Goal: Task Accomplishment & Management: Manage account settings

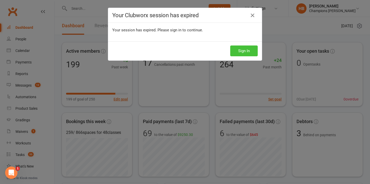
click at [240, 52] on button "Sign In" at bounding box center [244, 50] width 28 height 11
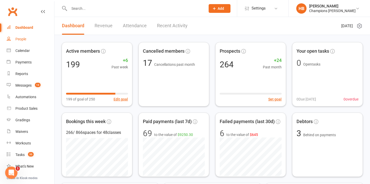
click at [27, 41] on link "People" at bounding box center [31, 39] width 48 height 12
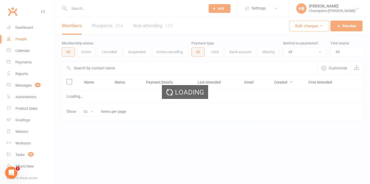
click at [25, 51] on div "Loading" at bounding box center [185, 92] width 370 height 184
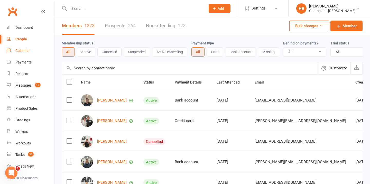
click at [25, 51] on div "Calendar" at bounding box center [22, 51] width 14 height 4
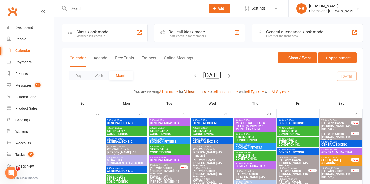
click at [193, 93] on link "All Instructors" at bounding box center [197, 92] width 27 height 4
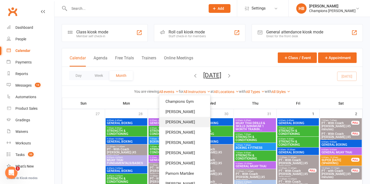
scroll to position [1, 0]
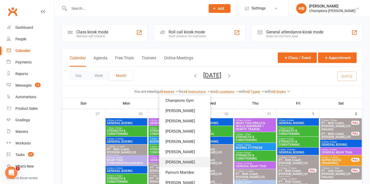
click at [181, 160] on link "Duran Singh" at bounding box center [184, 162] width 51 height 10
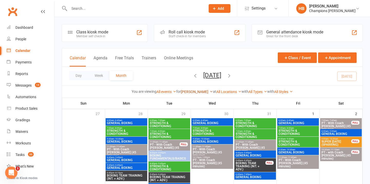
click at [197, 92] on link "Duran Singh" at bounding box center [197, 92] width 32 height 4
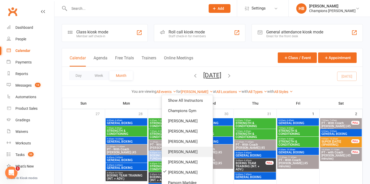
scroll to position [29, 0]
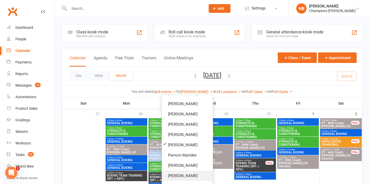
click at [179, 175] on link "[PERSON_NAME]" at bounding box center [187, 176] width 51 height 10
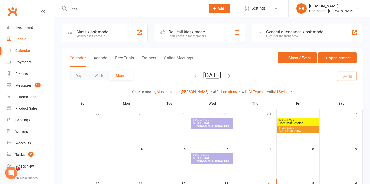
click at [25, 41] on link "People" at bounding box center [31, 39] width 48 height 12
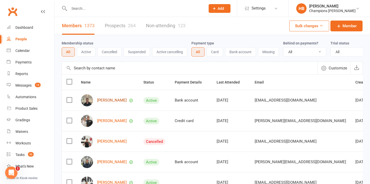
click at [118, 100] on link "Zac Henderson" at bounding box center [112, 100] width 30 height 4
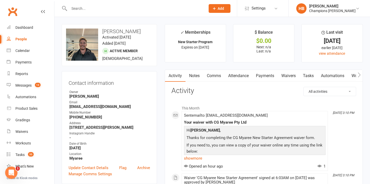
click at [309, 77] on link "Tasks" at bounding box center [308, 76] width 18 height 12
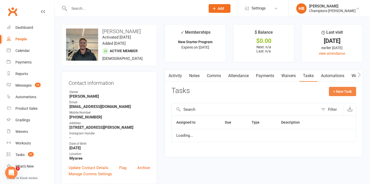
click at [341, 93] on button "+ New Task" at bounding box center [342, 91] width 27 height 9
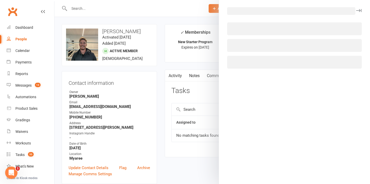
select select "33377"
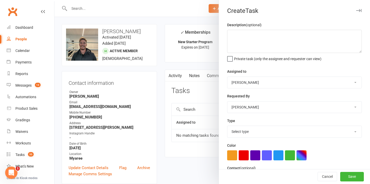
click at [253, 133] on select "Select type Check in Coach call - potential cancellation save Coming off suspen…" at bounding box center [294, 131] width 134 height 11
select select
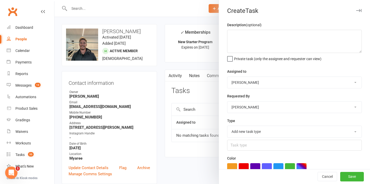
scroll to position [74, 0]
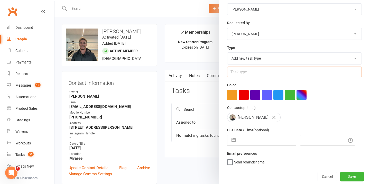
click at [263, 70] on input "text" at bounding box center [294, 72] width 135 height 11
type input "90 Day Member Plan"
click at [335, 85] on div "Color" at bounding box center [294, 91] width 135 height 18
click at [326, 180] on button "Cancel" at bounding box center [328, 176] width 20 height 9
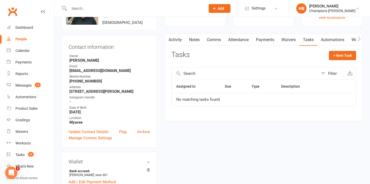
scroll to position [0, 0]
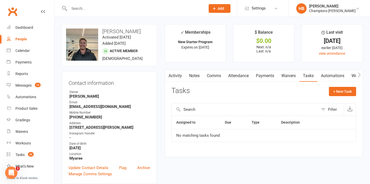
click at [13, 171] on icon "Open Intercom Messenger" at bounding box center [11, 173] width 8 height 8
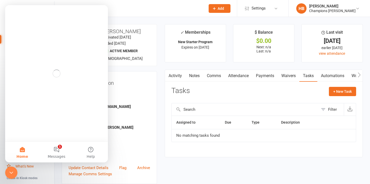
click at [48, 170] on link "What's New" at bounding box center [31, 167] width 48 height 12
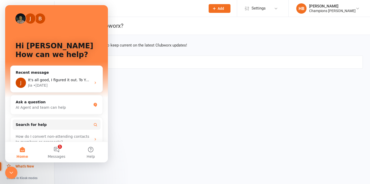
click at [159, 83] on html "Prospect Member Non-attending contact Class / event Appointment Grading event T…" at bounding box center [185, 41] width 370 height 83
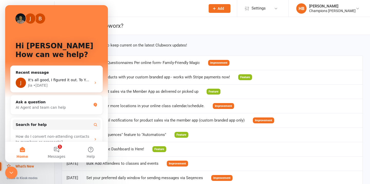
click at [11, 171] on icon "Close Intercom Messenger" at bounding box center [11, 173] width 6 height 6
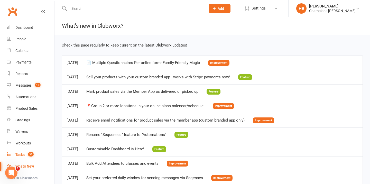
click at [23, 150] on link "Tasks 33" at bounding box center [31, 155] width 48 height 12
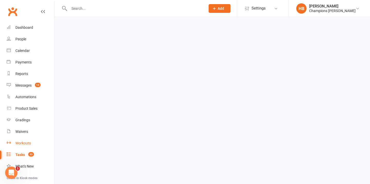
select select "incomplete"
select select "-33377"
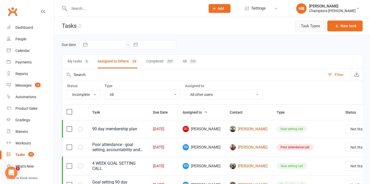
click at [311, 28] on button "Task Types" at bounding box center [310, 26] width 31 height 11
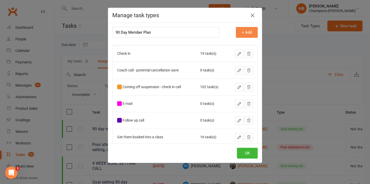
type input "90 Day Member Plan"
click at [248, 31] on button "+ Add" at bounding box center [247, 32] width 22 height 11
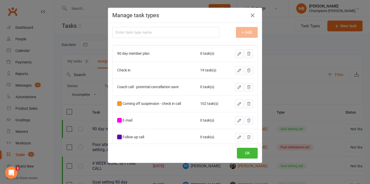
click at [239, 55] on icon "button" at bounding box center [239, 53] width 5 height 5
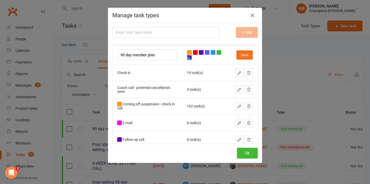
click at [189, 59] on div at bounding box center [189, 57] width 5 height 5
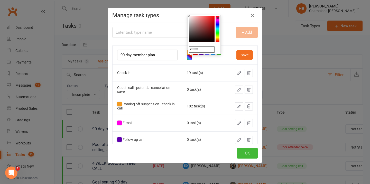
click at [217, 34] on colorpicker-hue at bounding box center [218, 29] width 4 height 26
type input "#39ed0c"
click at [213, 18] on colorpicker-saturation at bounding box center [202, 29] width 26 height 26
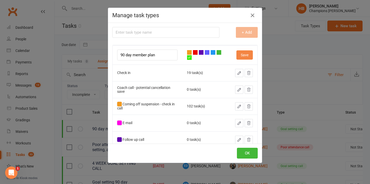
click at [248, 56] on button "Save" at bounding box center [244, 54] width 16 height 9
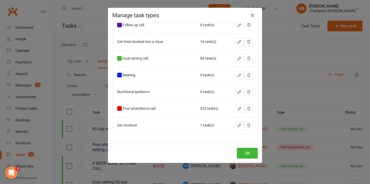
scroll to position [114, 0]
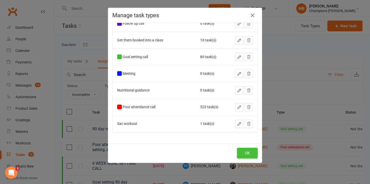
click at [248, 152] on button "OK" at bounding box center [247, 153] width 21 height 11
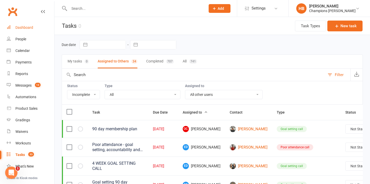
click at [24, 33] on link "Dashboard" at bounding box center [31, 28] width 48 height 12
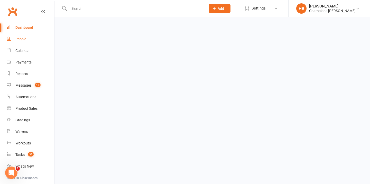
click at [23, 37] on link "People" at bounding box center [31, 39] width 48 height 12
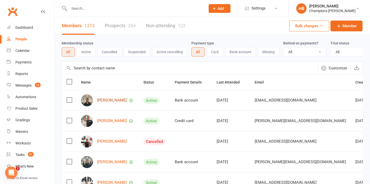
click at [118, 101] on link "Zac Henderson" at bounding box center [112, 100] width 30 height 4
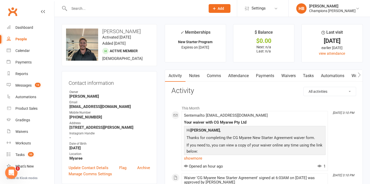
click at [310, 77] on link "Tasks" at bounding box center [308, 76] width 18 height 12
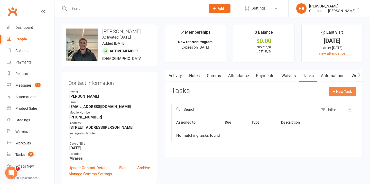
click at [335, 91] on button "+ New Task" at bounding box center [342, 91] width 27 height 9
select select "33377"
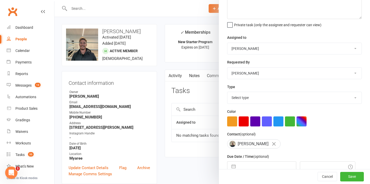
scroll to position [61, 0]
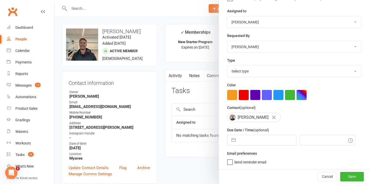
click at [250, 70] on select "Select type 90 day member plan Check in Coach call - potential cancellation sav…" at bounding box center [294, 71] width 134 height 11
select select "35280"
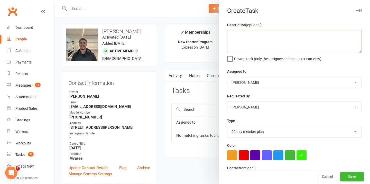
click at [241, 39] on textarea at bounding box center [294, 41] width 135 height 23
type textarea "Member joined to work on flexibility"
click at [247, 81] on select "Champions Gym Helen Bologa Whitney Tuna Eddy D'Uva Francisco Di Vincenzo David …" at bounding box center [294, 82] width 134 height 11
select select "51860"
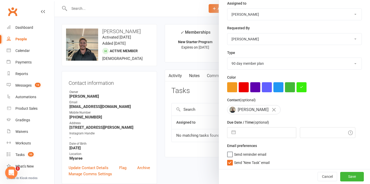
scroll to position [70, 0]
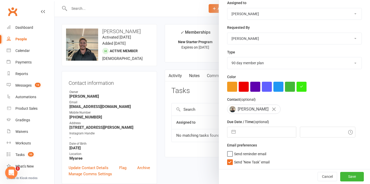
click at [241, 133] on input "text" at bounding box center [267, 132] width 58 height 10
select select "6"
select select "2025"
select select "7"
select select "2025"
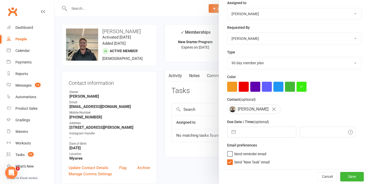
select select "8"
select select "2025"
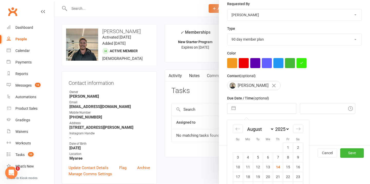
scroll to position [116, 0]
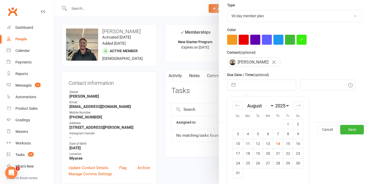
click at [250, 153] on td "18" at bounding box center [248, 154] width 10 height 10
type input "18 Aug 2025"
type input "5:15pm"
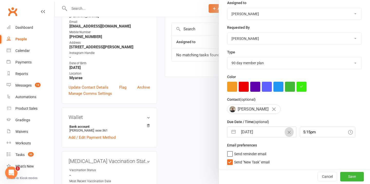
scroll to position [129, 0]
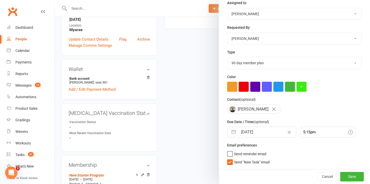
click at [248, 154] on span "Send reminder email" at bounding box center [250, 153] width 32 height 6
click at [248, 150] on input "Send reminder email" at bounding box center [246, 150] width 39 height 0
click at [333, 175] on button "Cancel" at bounding box center [328, 176] width 20 height 9
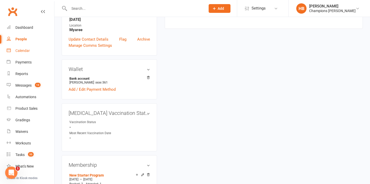
click at [21, 51] on div "Calendar" at bounding box center [22, 51] width 14 height 4
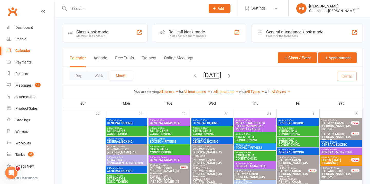
scroll to position [24, 0]
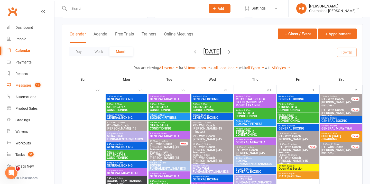
click at [27, 89] on link "Messages 13" at bounding box center [31, 86] width 48 height 12
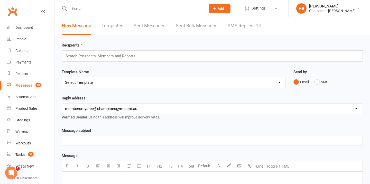
click at [244, 24] on link "SMS Replies 13" at bounding box center [244, 26] width 33 height 18
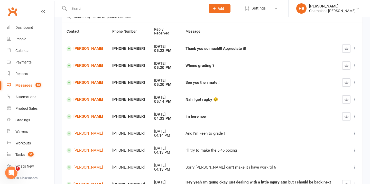
scroll to position [56, 0]
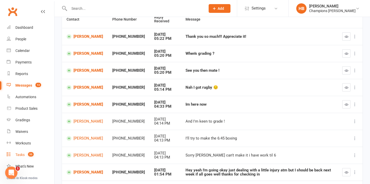
click at [24, 153] on div "Tasks" at bounding box center [19, 155] width 9 height 4
select select "incomplete"
select select "-33377"
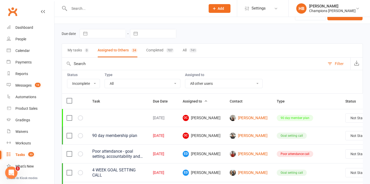
scroll to position [40, 0]
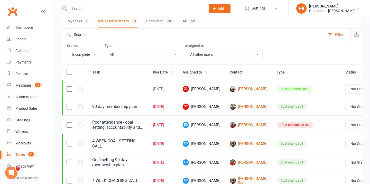
click at [161, 73] on span "Due Date" at bounding box center [163, 72] width 21 height 4
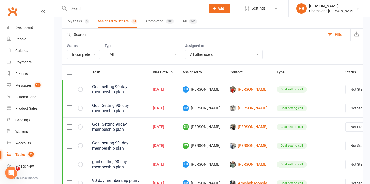
click at [161, 73] on span "Due Date" at bounding box center [163, 72] width 21 height 4
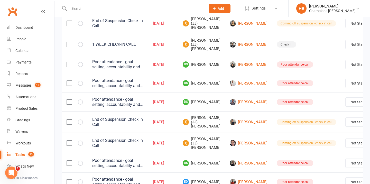
scroll to position [0, 0]
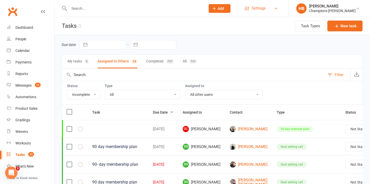
click at [274, 6] on link "Settings" at bounding box center [263, 9] width 36 height 12
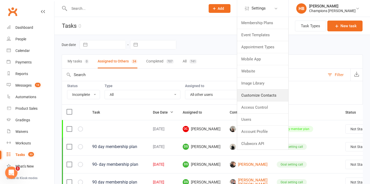
click at [268, 96] on link "Customize Contacts" at bounding box center [262, 95] width 51 height 12
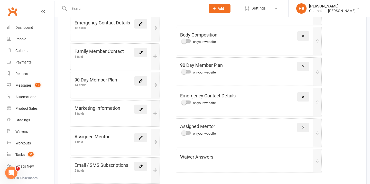
scroll to position [238, 0]
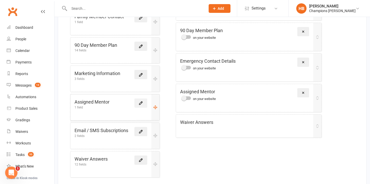
click at [141, 98] on link at bounding box center [140, 102] width 13 height 9
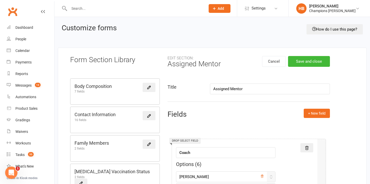
drag, startPoint x: 246, startPoint y: 88, endPoint x: 230, endPoint y: 87, distance: 16.8
click at [230, 87] on input "Assigned Mentor" at bounding box center [270, 89] width 120 height 11
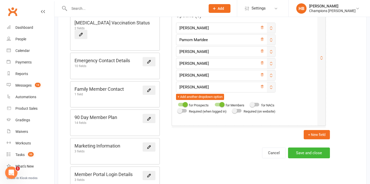
scroll to position [153, 0]
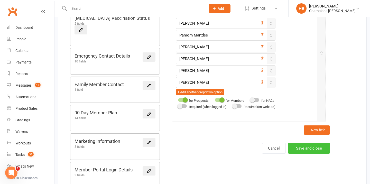
type input "Assigned Coach"
click at [306, 150] on button "Save and close" at bounding box center [309, 148] width 42 height 11
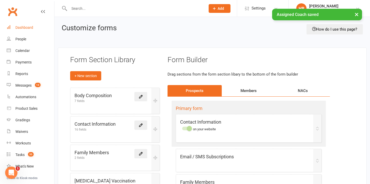
click at [28, 27] on div "Dashboard" at bounding box center [24, 27] width 18 height 4
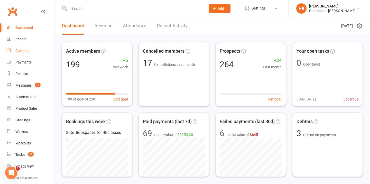
click at [32, 48] on link "Calendar" at bounding box center [31, 51] width 48 height 12
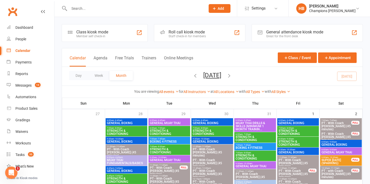
click at [196, 94] on div "All Instructors Champions Gym [PERSON_NAME] Tuna [PERSON_NAME] [PERSON_NAME] [P…" at bounding box center [197, 92] width 27 height 6
click at [196, 91] on link "All Instructors" at bounding box center [197, 92] width 27 height 4
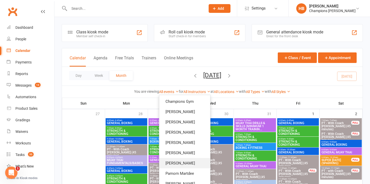
click at [183, 162] on link "[PERSON_NAME]" at bounding box center [184, 163] width 51 height 10
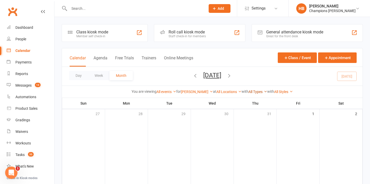
click at [254, 91] on link "All Types" at bounding box center [258, 92] width 19 height 4
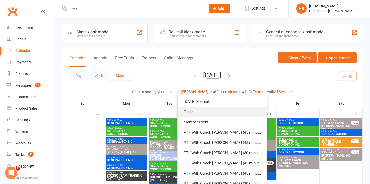
click at [233, 112] on link "Class" at bounding box center [222, 112] width 89 height 10
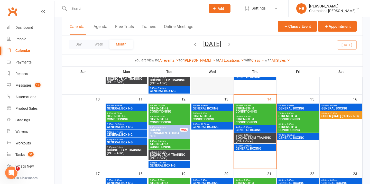
scroll to position [155, 0]
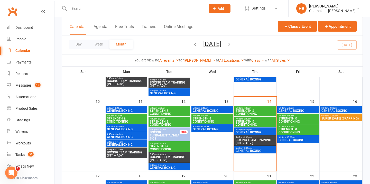
click at [232, 44] on icon "button" at bounding box center [229, 44] width 6 height 6
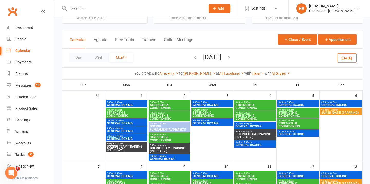
scroll to position [0, 0]
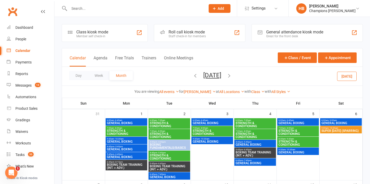
click at [158, 125] on span "STRENGTH & CONDITIONING" at bounding box center [170, 125] width 40 height 6
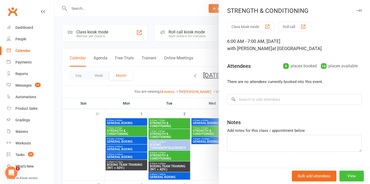
click at [357, 175] on button "View" at bounding box center [352, 176] width 24 height 11
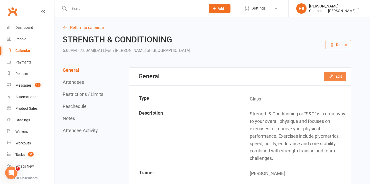
click at [332, 78] on icon "button" at bounding box center [330, 76] width 5 height 5
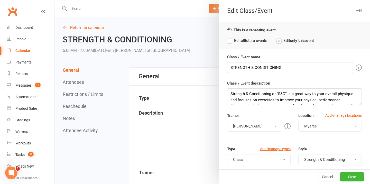
click at [233, 40] on label "Edit all future events" at bounding box center [247, 41] width 40 height 6
click at [250, 122] on button "[PERSON_NAME]" at bounding box center [254, 126] width 55 height 11
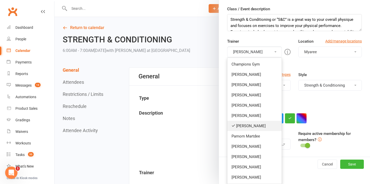
click at [247, 126] on link "[PERSON_NAME]" at bounding box center [254, 126] width 54 height 10
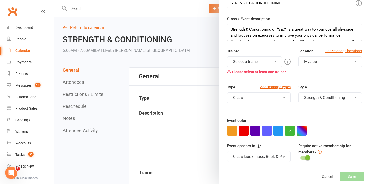
click at [247, 57] on button "Select a trainer" at bounding box center [254, 61] width 55 height 11
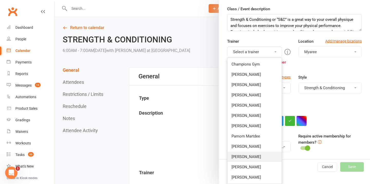
click at [247, 155] on link "[PERSON_NAME]" at bounding box center [254, 157] width 54 height 10
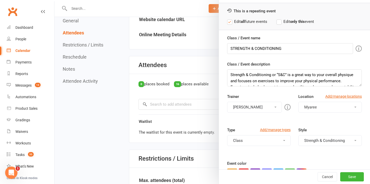
scroll to position [0, 0]
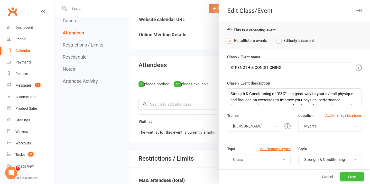
click at [352, 176] on button "Save" at bounding box center [352, 176] width 24 height 9
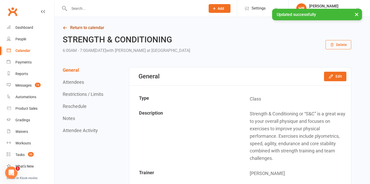
click at [95, 29] on link "Return to calendar" at bounding box center [207, 27] width 289 height 7
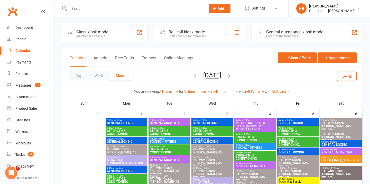
click at [163, 153] on span "STRENGTH & CONDITIONING" at bounding box center [170, 151] width 40 height 6
click at [160, 150] on span "STRENGTH & CONDITIONING" at bounding box center [170, 151] width 40 height 6
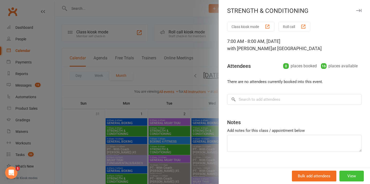
click at [359, 178] on button "View" at bounding box center [352, 176] width 24 height 11
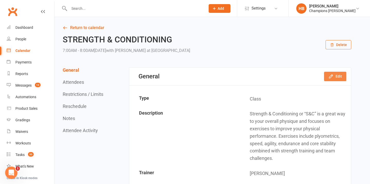
click at [330, 80] on button "Edit" at bounding box center [335, 76] width 22 height 9
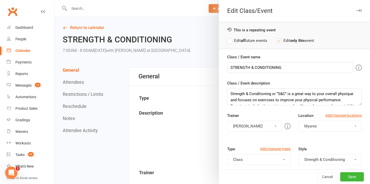
click at [240, 40] on label "Edit all future events" at bounding box center [247, 41] width 40 height 6
click at [253, 125] on button "[PERSON_NAME]" at bounding box center [254, 126] width 55 height 11
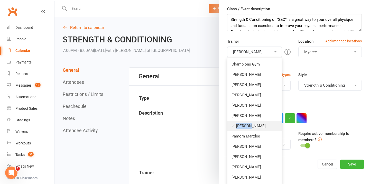
click at [249, 123] on link "[PERSON_NAME]" at bounding box center [254, 126] width 54 height 10
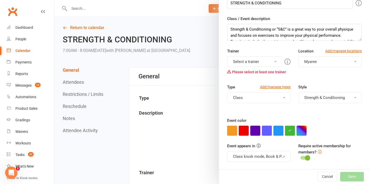
click at [247, 64] on button "Select a trainer" at bounding box center [254, 61] width 55 height 11
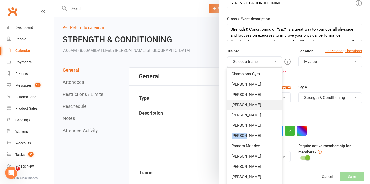
scroll to position [74, 0]
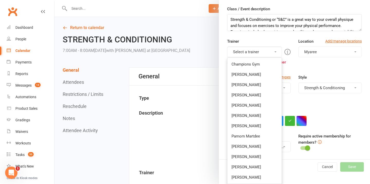
click at [244, 155] on link "[PERSON_NAME]" at bounding box center [254, 157] width 54 height 10
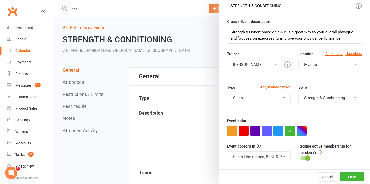
scroll to position [62, 0]
click at [348, 178] on button "Save" at bounding box center [352, 176] width 24 height 9
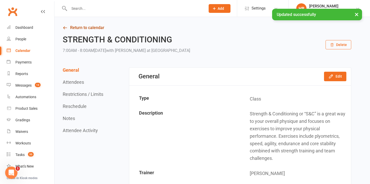
click at [98, 28] on link "Return to calendar" at bounding box center [207, 27] width 289 height 7
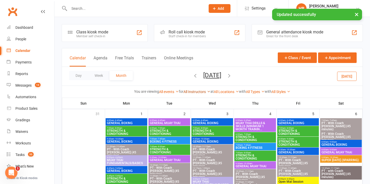
click at [190, 90] on link "All Instructors" at bounding box center [197, 92] width 27 height 4
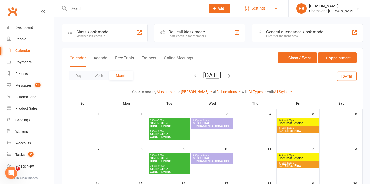
click at [265, 9] on span "Settings" at bounding box center [259, 9] width 14 height 12
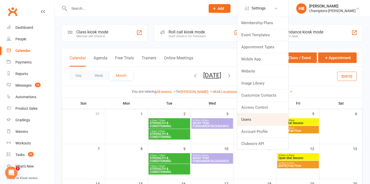
click at [254, 118] on link "Users" at bounding box center [262, 120] width 51 height 12
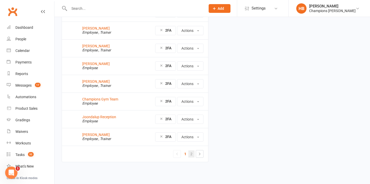
click at [190, 152] on link "2" at bounding box center [191, 153] width 6 height 7
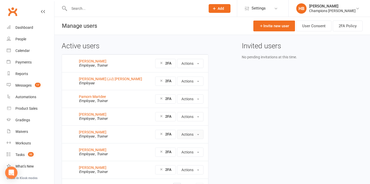
click at [191, 135] on button "Actions" at bounding box center [190, 134] width 26 height 9
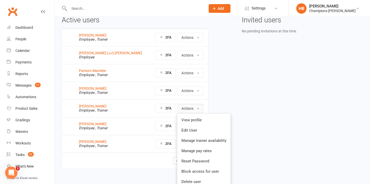
scroll to position [33, 0]
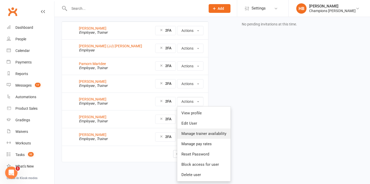
click at [193, 132] on link "Manage trainer availability" at bounding box center [203, 134] width 53 height 10
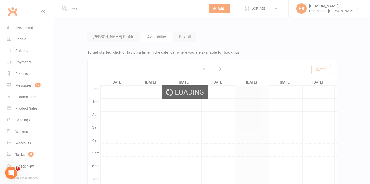
scroll to position [77, 0]
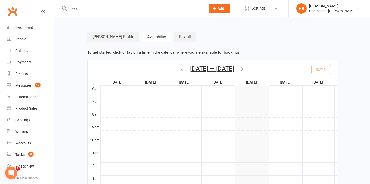
click at [229, 69] on button "[DATE] — [DATE]" at bounding box center [212, 68] width 44 height 7
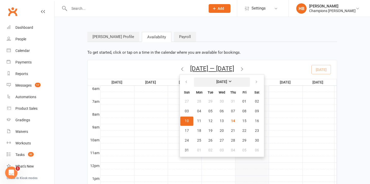
click at [227, 81] on strong "[DATE]" at bounding box center [221, 82] width 11 height 4
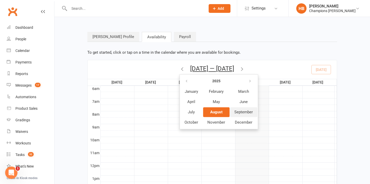
click at [235, 111] on span "September" at bounding box center [243, 112] width 19 height 5
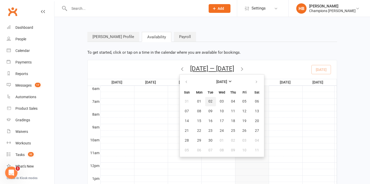
click at [210, 101] on span "02" at bounding box center [210, 101] width 4 height 4
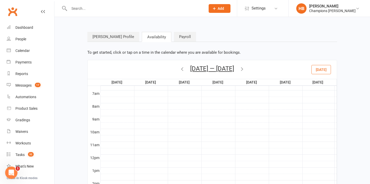
scroll to position [86, 0]
click at [183, 106] on div at bounding box center [219, 105] width 236 height 6
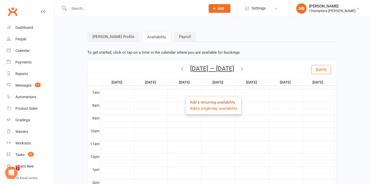
click at [197, 104] on link "Add a recurring availability" at bounding box center [212, 102] width 45 height 5
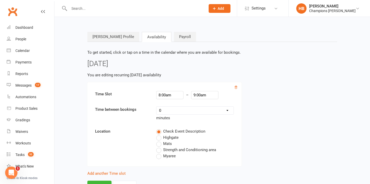
click at [168, 156] on span "Myaree" at bounding box center [169, 155] width 13 height 5
click at [160, 153] on input "Myaree" at bounding box center [157, 153] width 3 height 0
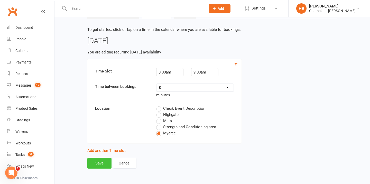
click at [100, 162] on button "Save" at bounding box center [99, 163] width 24 height 11
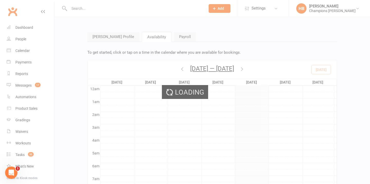
scroll to position [77, 0]
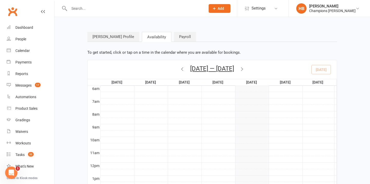
click at [213, 71] on button "[DATE] — [DATE]" at bounding box center [212, 68] width 44 height 7
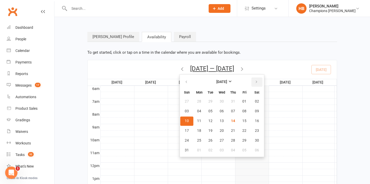
click at [252, 80] on button "button" at bounding box center [256, 81] width 11 height 9
click at [208, 103] on span "02" at bounding box center [210, 101] width 4 height 4
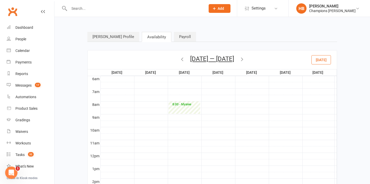
click at [245, 59] on icon "button" at bounding box center [242, 59] width 6 height 6
click at [27, 52] on div "Calendar" at bounding box center [22, 51] width 14 height 4
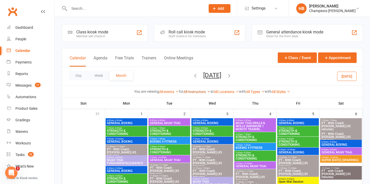
click at [203, 93] on link "All Instructors" at bounding box center [197, 92] width 27 height 4
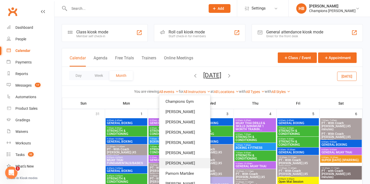
click at [186, 161] on link "[PERSON_NAME]" at bounding box center [184, 163] width 51 height 10
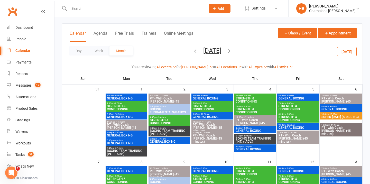
scroll to position [25, 0]
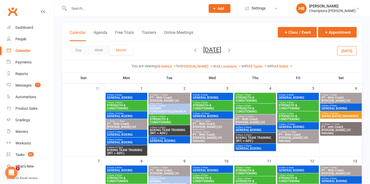
click at [139, 126] on span "PT - With Coach [PERSON_NAME] (45 minutes)" at bounding box center [127, 126] width 40 height 9
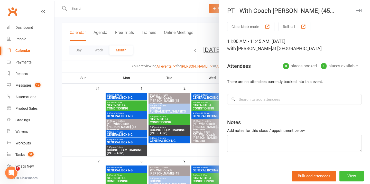
click at [349, 173] on button "View" at bounding box center [352, 176] width 24 height 11
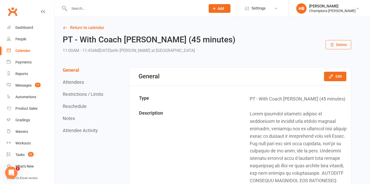
click at [340, 45] on button "Delete" at bounding box center [339, 44] width 26 height 9
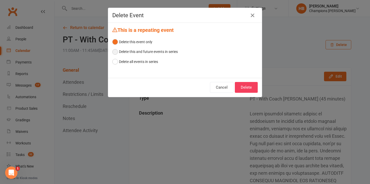
click at [162, 50] on button "Delete this and future events in series" at bounding box center [145, 52] width 66 height 10
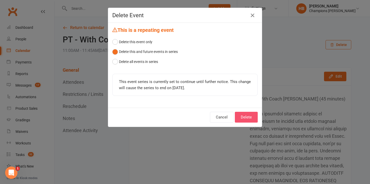
click at [250, 117] on button "Delete" at bounding box center [246, 117] width 23 height 11
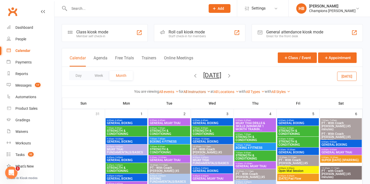
click at [190, 90] on link "All Instructors" at bounding box center [197, 92] width 27 height 4
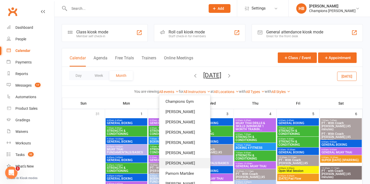
click at [185, 167] on link "[PERSON_NAME]" at bounding box center [184, 163] width 51 height 10
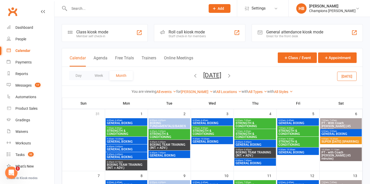
click at [337, 125] on span "PT - With Coach [PERSON_NAME] (45 minutes)" at bounding box center [341, 126] width 40 height 9
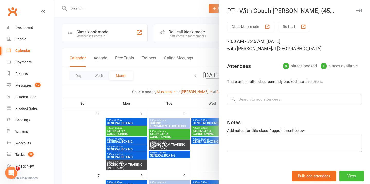
click at [351, 175] on button "View" at bounding box center [352, 176] width 24 height 11
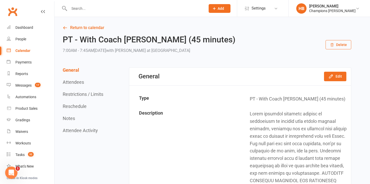
click at [340, 44] on button "Delete" at bounding box center [339, 44] width 26 height 9
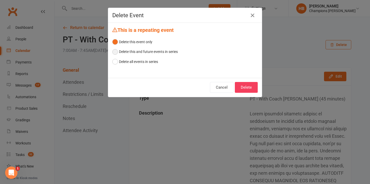
click at [159, 51] on button "Delete this and future events in series" at bounding box center [145, 52] width 66 height 10
click at [241, 85] on div "Delete Event This is a repeating event Delete this event only Delete this and f…" at bounding box center [185, 52] width 154 height 89
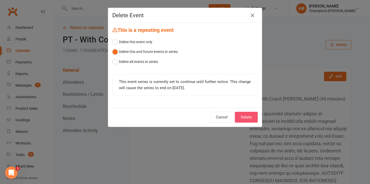
click at [250, 120] on button "Delete" at bounding box center [246, 117] width 23 height 11
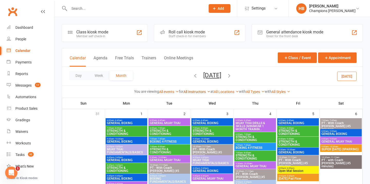
click at [189, 93] on link "All Instructors" at bounding box center [197, 92] width 27 height 4
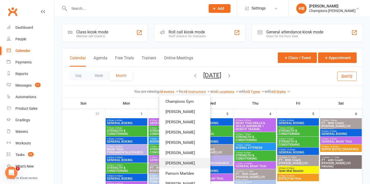
click at [187, 160] on link "[PERSON_NAME]" at bounding box center [184, 163] width 51 height 10
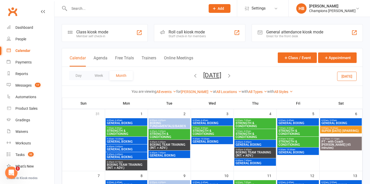
click at [340, 142] on span "PT - with Coach [PERSON_NAME] (45 minutes)" at bounding box center [341, 144] width 40 height 9
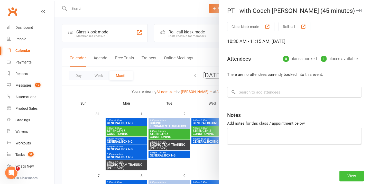
click at [353, 175] on button "View" at bounding box center [352, 176] width 24 height 11
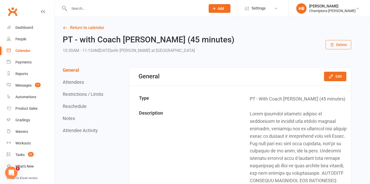
click at [338, 46] on button "Delete" at bounding box center [339, 44] width 26 height 9
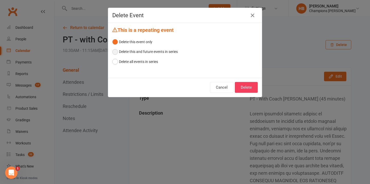
click at [170, 50] on button "Delete this and future events in series" at bounding box center [145, 52] width 66 height 10
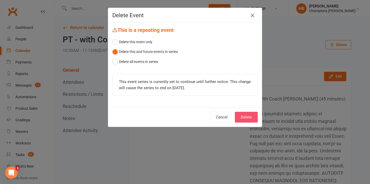
click at [247, 117] on button "Delete" at bounding box center [246, 117] width 23 height 11
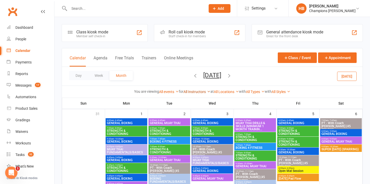
click at [200, 92] on link "All Instructors" at bounding box center [197, 92] width 27 height 4
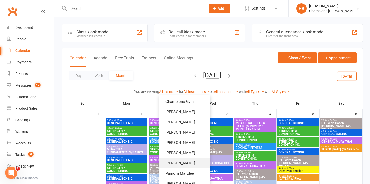
click at [185, 162] on link "[PERSON_NAME]" at bounding box center [184, 163] width 51 height 10
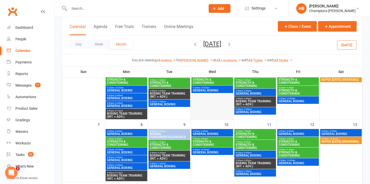
scroll to position [52, 0]
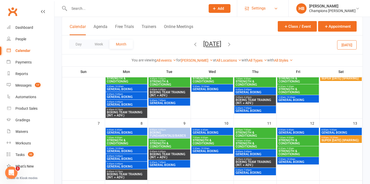
click at [263, 3] on span "Settings" at bounding box center [259, 9] width 14 height 12
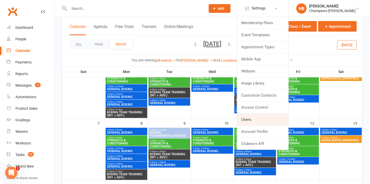
click at [262, 119] on link "Users" at bounding box center [262, 120] width 51 height 12
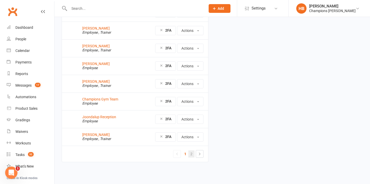
click at [192, 152] on link "2" at bounding box center [191, 153] width 6 height 7
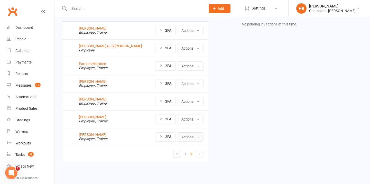
click at [194, 138] on button "Actions" at bounding box center [190, 136] width 26 height 9
click at [202, 167] on link "Manage trainer availability" at bounding box center [203, 169] width 53 height 10
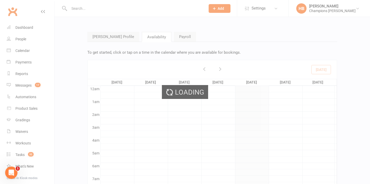
scroll to position [77, 0]
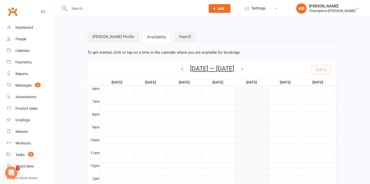
click at [231, 68] on button "[DATE] — [DATE]" at bounding box center [212, 68] width 44 height 7
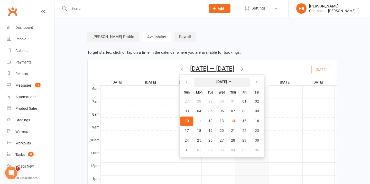
click at [236, 81] on button "[DATE]" at bounding box center [222, 81] width 56 height 9
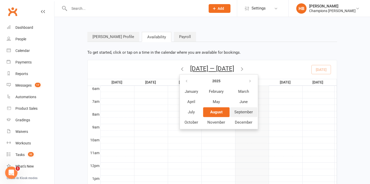
click at [237, 112] on span "September" at bounding box center [243, 112] width 19 height 5
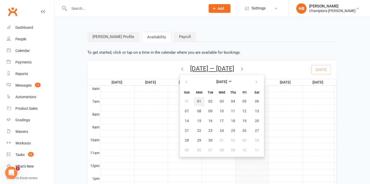
click at [197, 99] on span "01" at bounding box center [199, 101] width 4 height 4
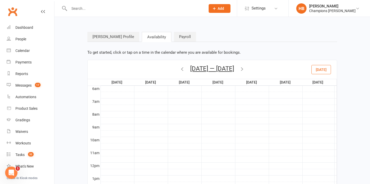
click at [185, 115] on div at bounding box center [219, 114] width 236 height 6
click at [199, 112] on link "Add a recurring availability" at bounding box center [214, 111] width 45 height 5
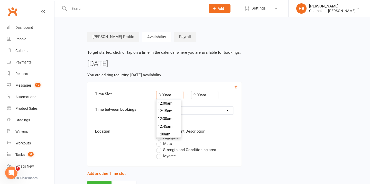
click at [166, 95] on input "8:00am" at bounding box center [169, 95] width 27 height 8
type input "8:15am"
click at [166, 118] on li "8:15am" at bounding box center [169, 119] width 25 height 8
click at [191, 96] on input "9:00am" at bounding box center [204, 95] width 27 height 8
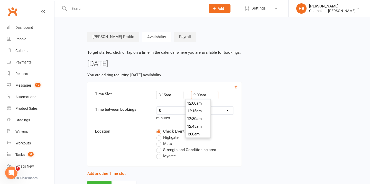
scroll to position [270, 0]
type input "9:30am"
click at [193, 125] on li "9:30am" at bounding box center [198, 127] width 25 height 8
click at [166, 156] on span "Myaree" at bounding box center [169, 155] width 13 height 5
click at [160, 153] on input "Myaree" at bounding box center [157, 153] width 3 height 0
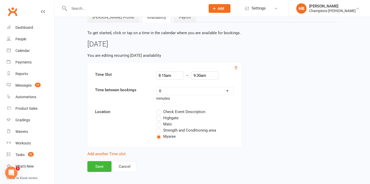
scroll to position [23, 0]
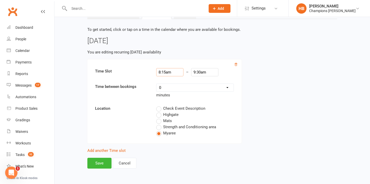
click at [172, 71] on input "8:15am" at bounding box center [169, 72] width 27 height 8
type input "8:00am"
click at [171, 81] on li "8:00am" at bounding box center [169, 81] width 25 height 8
click at [102, 161] on button "Save" at bounding box center [99, 163] width 24 height 11
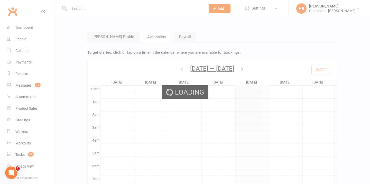
scroll to position [77, 0]
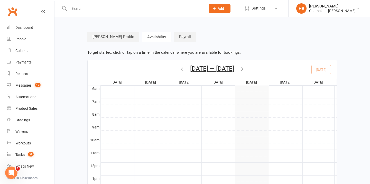
click at [225, 66] on button "[DATE] — [DATE]" at bounding box center [212, 68] width 44 height 7
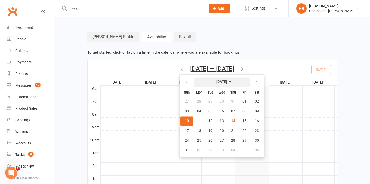
click at [216, 81] on strong "[DATE]" at bounding box center [221, 82] width 11 height 4
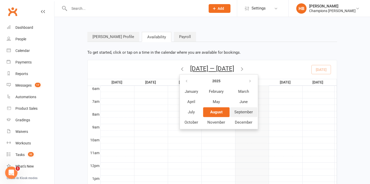
click at [237, 110] on span "September" at bounding box center [243, 112] width 19 height 5
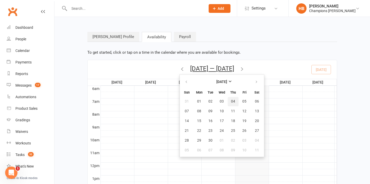
click at [229, 99] on button "04" at bounding box center [233, 101] width 11 height 9
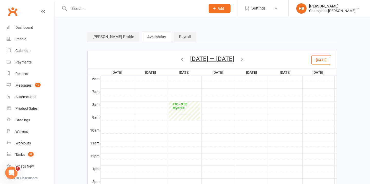
click at [253, 104] on div at bounding box center [219, 105] width 236 height 6
click at [266, 101] on link "Add a recurring availability" at bounding box center [282, 100] width 45 height 5
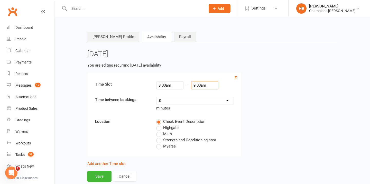
click at [197, 83] on input "9:00am" at bounding box center [204, 85] width 27 height 8
type input "9:30am"
click at [198, 113] on li "9:30am" at bounding box center [198, 117] width 25 height 8
click at [172, 145] on span "Myaree" at bounding box center [169, 145] width 13 height 5
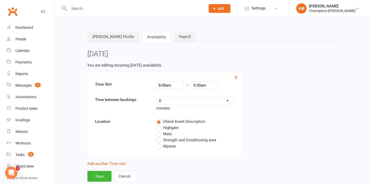
click at [160, 143] on input "Myaree" at bounding box center [157, 143] width 3 height 0
click at [102, 176] on button "Save" at bounding box center [99, 176] width 24 height 11
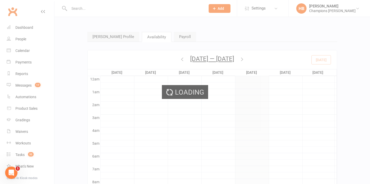
scroll to position [77, 0]
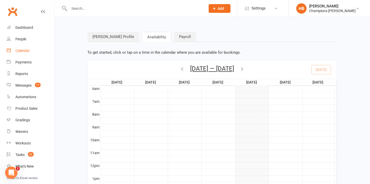
click at [31, 50] on link "Calendar" at bounding box center [31, 51] width 48 height 12
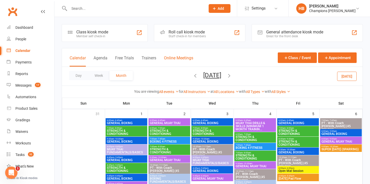
click at [172, 61] on button "Online Meetings" at bounding box center [178, 61] width 29 height 11
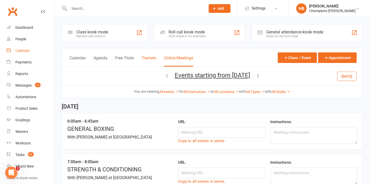
click at [151, 60] on button "Trainers" at bounding box center [149, 61] width 15 height 11
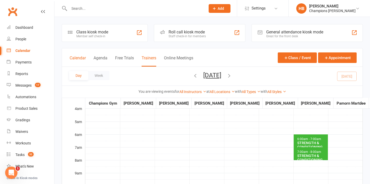
click at [77, 59] on button "Calendar" at bounding box center [78, 61] width 16 height 11
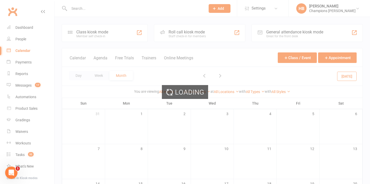
click at [99, 57] on div "Loading" at bounding box center [185, 92] width 370 height 184
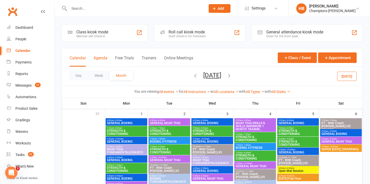
click at [101, 60] on button "Agenda" at bounding box center [101, 61] width 14 height 11
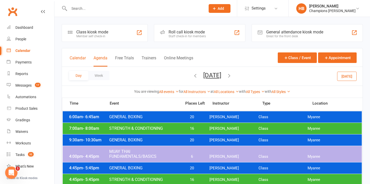
click at [81, 59] on button "Calendar" at bounding box center [78, 61] width 16 height 11
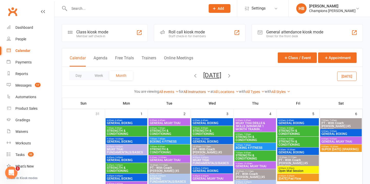
click at [199, 90] on link "All Instructors" at bounding box center [197, 92] width 27 height 4
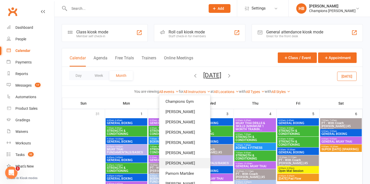
click at [188, 166] on link "[PERSON_NAME]" at bounding box center [184, 163] width 51 height 10
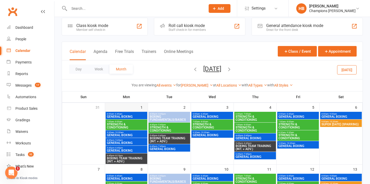
scroll to position [20, 0]
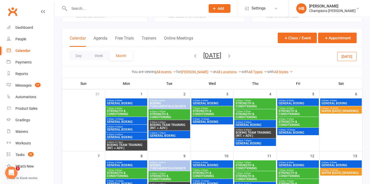
click at [124, 131] on div "4:45pm - 5:45pm GENERAL BOXING" at bounding box center [127, 128] width 42 height 7
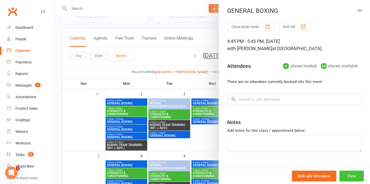
click at [349, 173] on button "View" at bounding box center [352, 176] width 24 height 11
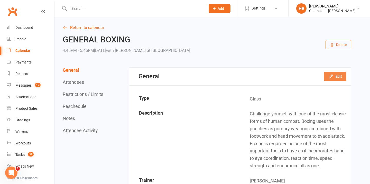
click at [331, 76] on icon "button" at bounding box center [330, 76] width 5 height 5
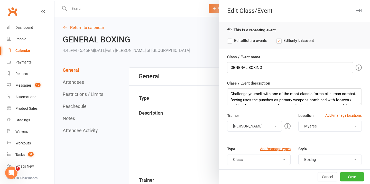
click at [242, 40] on strong "all" at bounding box center [243, 40] width 4 height 5
click at [261, 124] on button "[PERSON_NAME]" at bounding box center [254, 126] width 55 height 11
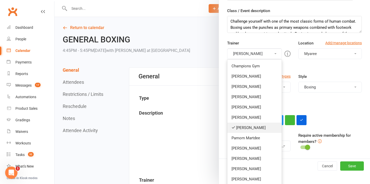
click at [254, 128] on link "[PERSON_NAME]" at bounding box center [254, 128] width 54 height 10
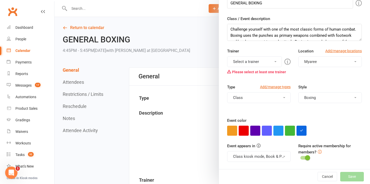
scroll to position [65, 0]
click at [245, 54] on div "Trainer Select a trainer Champions Gym [PERSON_NAME] Tuna [PERSON_NAME] [PERSON…" at bounding box center [258, 62] width 71 height 29
click at [245, 61] on button "Select a trainer" at bounding box center [254, 61] width 55 height 11
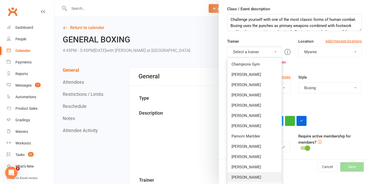
click at [250, 175] on link "[PERSON_NAME]" at bounding box center [254, 177] width 54 height 10
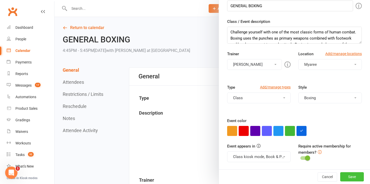
click at [351, 178] on button "Save" at bounding box center [352, 176] width 24 height 9
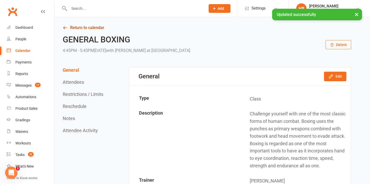
click at [93, 28] on link "Return to calendar" at bounding box center [207, 27] width 289 height 7
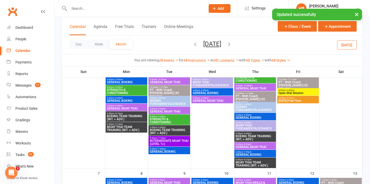
scroll to position [65, 0]
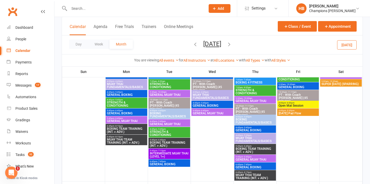
click at [122, 105] on span "STRENGTH & CONDITIONING" at bounding box center [127, 104] width 40 height 6
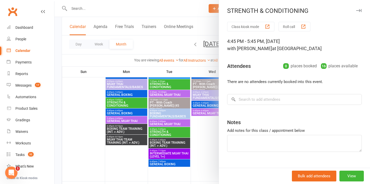
click at [357, 10] on icon "button" at bounding box center [358, 10] width 5 height 3
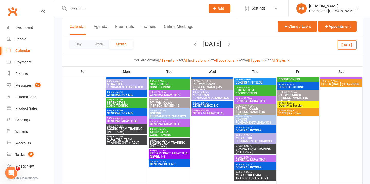
click at [126, 112] on span "GENERAL BOXING" at bounding box center [127, 113] width 40 height 3
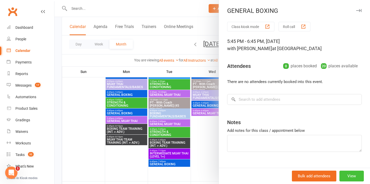
click at [352, 175] on button "View" at bounding box center [352, 176] width 24 height 11
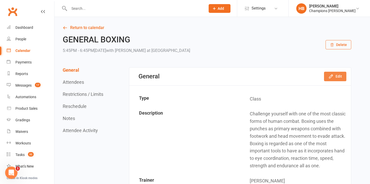
click at [339, 77] on button "Edit" at bounding box center [335, 76] width 22 height 9
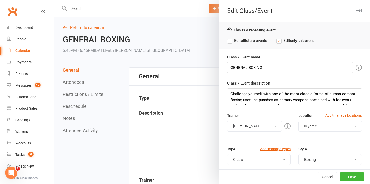
click at [248, 42] on label "Edit all future events" at bounding box center [247, 41] width 40 height 6
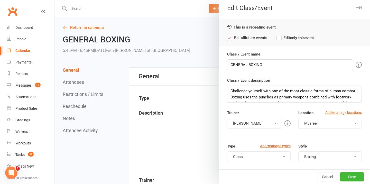
click at [259, 122] on button "[PERSON_NAME]" at bounding box center [254, 123] width 55 height 11
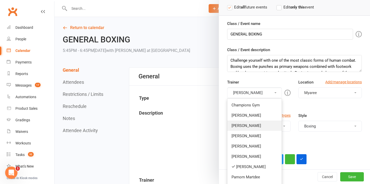
scroll to position [42, 0]
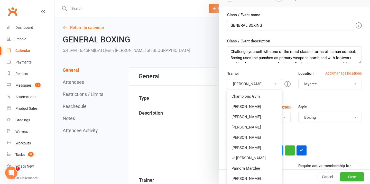
click at [248, 158] on link "[PERSON_NAME]" at bounding box center [254, 158] width 54 height 10
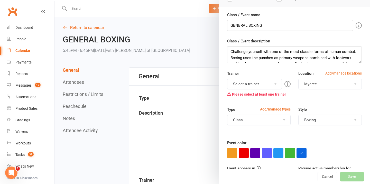
click at [255, 84] on button "Select a trainer" at bounding box center [254, 84] width 55 height 11
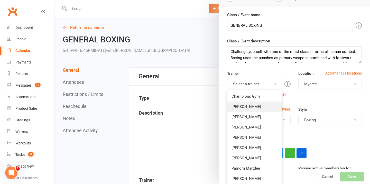
scroll to position [74, 0]
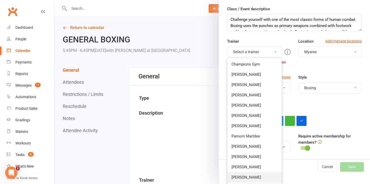
click at [252, 175] on link "[PERSON_NAME]" at bounding box center [254, 177] width 54 height 10
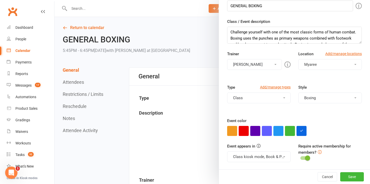
scroll to position [62, 0]
click at [345, 173] on button "Save" at bounding box center [352, 176] width 24 height 9
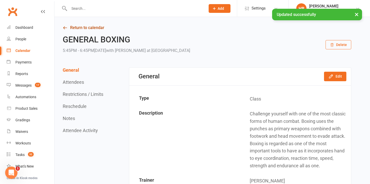
click at [98, 25] on link "Return to calendar" at bounding box center [207, 27] width 289 height 7
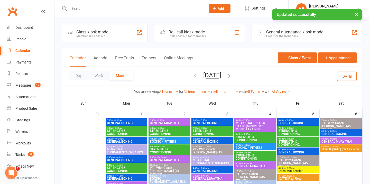
scroll to position [62, 0]
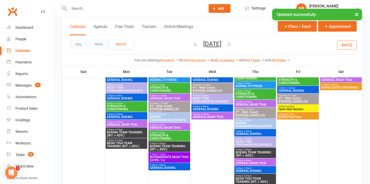
click at [126, 131] on span "BOXING TEAM TRAINING (INT. + ADV.)" at bounding box center [127, 134] width 40 height 6
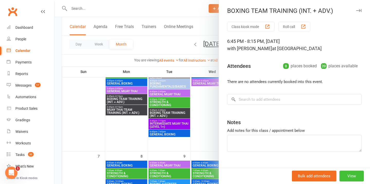
click at [354, 175] on button "View" at bounding box center [352, 176] width 24 height 11
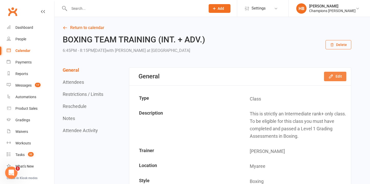
click at [332, 78] on icon "button" at bounding box center [330, 76] width 5 height 5
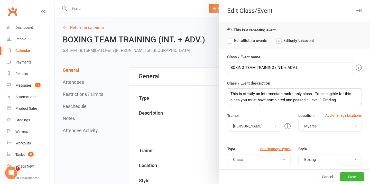
click at [239, 41] on label "Edit all future events" at bounding box center [247, 41] width 40 height 6
click at [256, 125] on button "[PERSON_NAME]" at bounding box center [254, 126] width 55 height 11
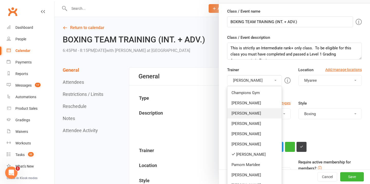
scroll to position [48, 0]
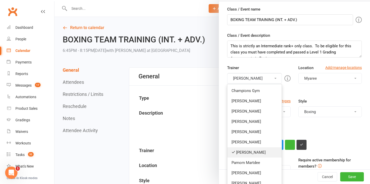
click at [252, 155] on link "[PERSON_NAME]" at bounding box center [254, 152] width 54 height 10
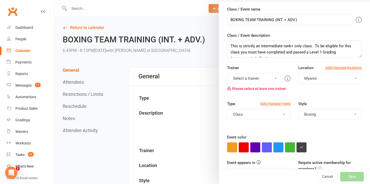
click at [245, 74] on button "Select a trainer" at bounding box center [254, 78] width 55 height 11
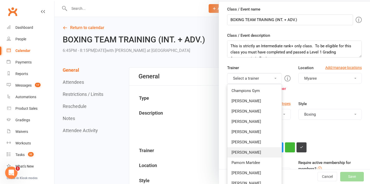
scroll to position [74, 0]
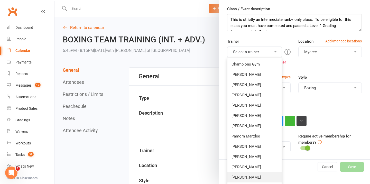
click at [250, 176] on link "[PERSON_NAME]" at bounding box center [254, 177] width 54 height 10
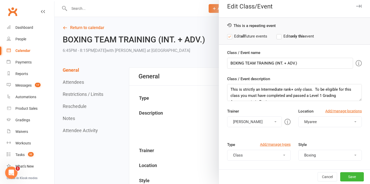
scroll to position [0, 0]
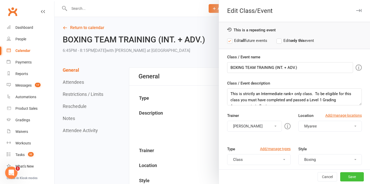
click at [359, 174] on button "Save" at bounding box center [352, 176] width 24 height 9
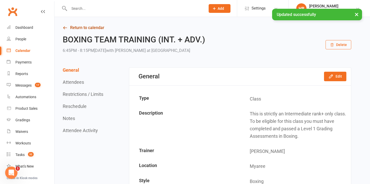
click at [92, 31] on link "Return to calendar" at bounding box center [207, 27] width 289 height 7
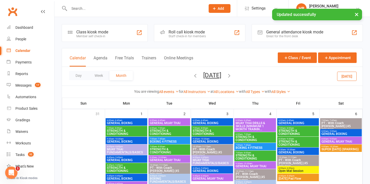
click at [194, 89] on div "All Instructors Champions Gym [PERSON_NAME] Tuna [PERSON_NAME] [PERSON_NAME] [P…" at bounding box center [197, 92] width 27 height 6
drag, startPoint x: 194, startPoint y: 93, endPoint x: 192, endPoint y: 111, distance: 18.4
click at [194, 93] on link "All Instructors" at bounding box center [197, 92] width 27 height 4
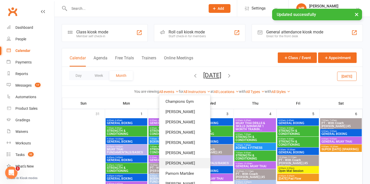
scroll to position [36, 0]
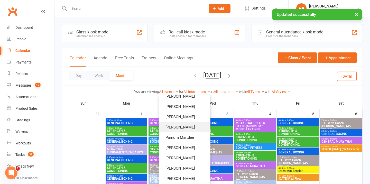
click at [185, 128] on link "[PERSON_NAME]" at bounding box center [184, 127] width 51 height 10
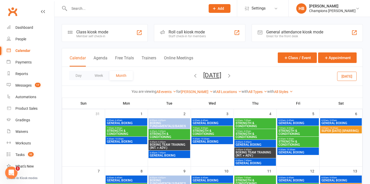
click at [174, 122] on span "BOXING FUNDAMENTALS/BASICS" at bounding box center [170, 125] width 40 height 6
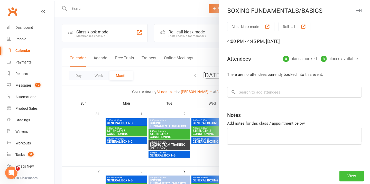
click at [357, 174] on button "View" at bounding box center [352, 176] width 24 height 11
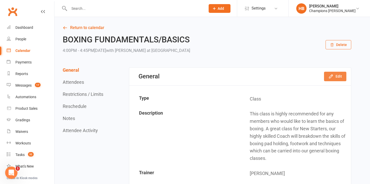
click at [327, 76] on button "Edit" at bounding box center [335, 76] width 22 height 9
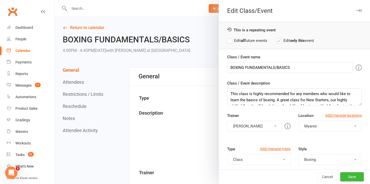
click at [244, 125] on button "[PERSON_NAME]" at bounding box center [254, 126] width 55 height 11
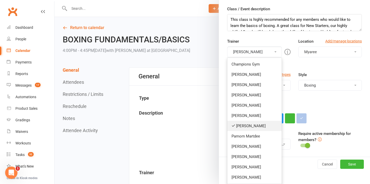
click at [243, 128] on link "[PERSON_NAME]" at bounding box center [254, 126] width 54 height 10
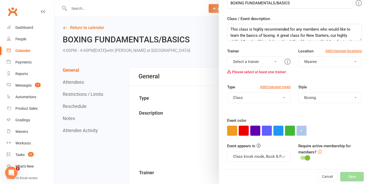
click at [245, 57] on button "Select a trainer" at bounding box center [254, 61] width 55 height 11
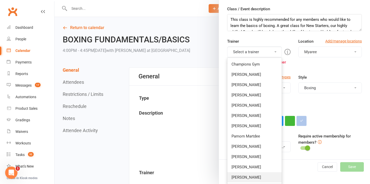
click at [249, 176] on link "[PERSON_NAME]" at bounding box center [254, 177] width 54 height 10
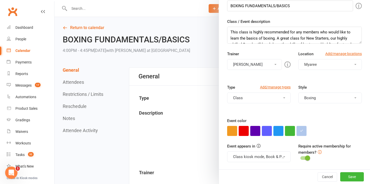
scroll to position [0, 0]
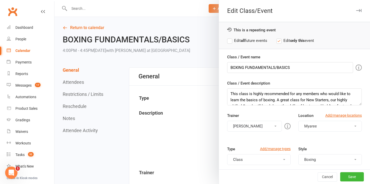
click at [236, 40] on label "Edit all future events" at bounding box center [247, 41] width 40 height 6
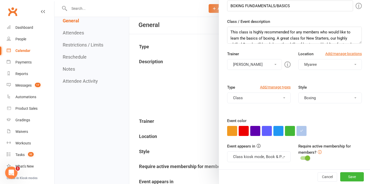
scroll to position [65, 0]
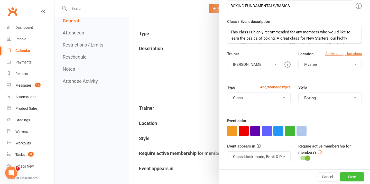
click at [355, 176] on button "Save" at bounding box center [352, 176] width 24 height 9
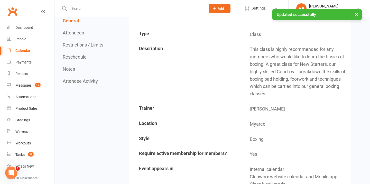
scroll to position [0, 0]
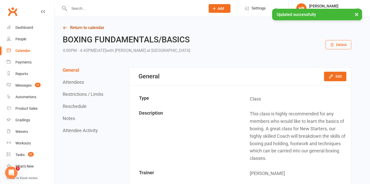
click at [87, 28] on link "Return to calendar" at bounding box center [207, 27] width 289 height 7
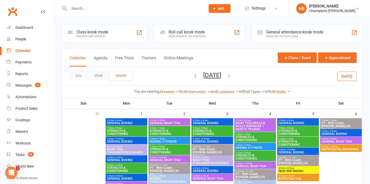
scroll to position [60, 0]
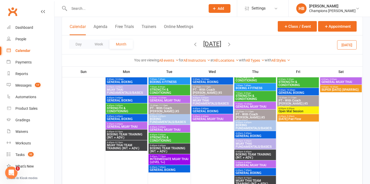
click at [169, 138] on span "STRENGTH & CONDITIONING" at bounding box center [170, 139] width 40 height 6
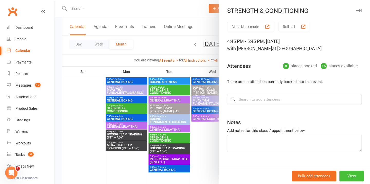
click at [346, 172] on button "View" at bounding box center [352, 176] width 24 height 11
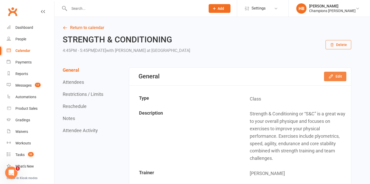
click at [334, 77] on button "Edit" at bounding box center [335, 76] width 22 height 9
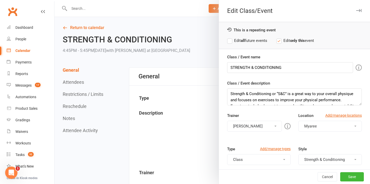
click at [243, 39] on strong "all" at bounding box center [243, 40] width 4 height 5
click at [253, 130] on button "[PERSON_NAME]" at bounding box center [254, 126] width 55 height 11
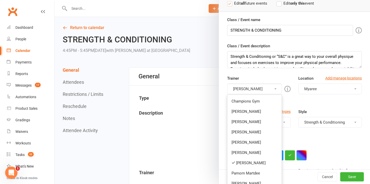
scroll to position [61, 0]
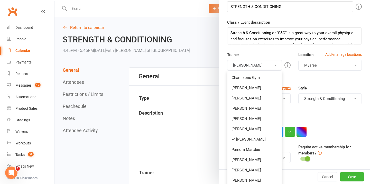
click at [252, 139] on link "[PERSON_NAME]" at bounding box center [254, 139] width 54 height 10
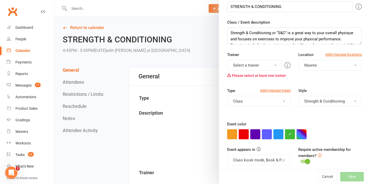
click at [250, 68] on button "Select a trainer" at bounding box center [254, 65] width 55 height 11
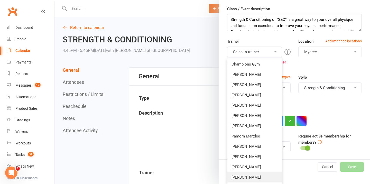
click at [252, 177] on link "[PERSON_NAME]" at bounding box center [254, 177] width 54 height 10
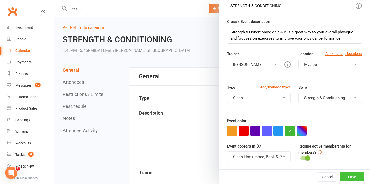
click at [350, 180] on button "Save" at bounding box center [352, 176] width 24 height 9
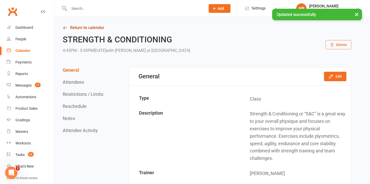
click at [103, 25] on link "Return to calendar" at bounding box center [207, 27] width 289 height 7
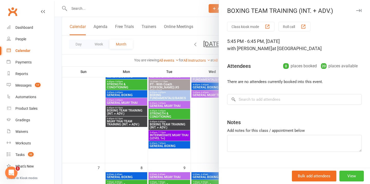
click at [347, 173] on button "View" at bounding box center [352, 176] width 24 height 11
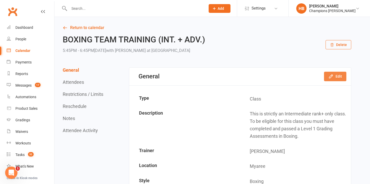
click at [332, 75] on icon "button" at bounding box center [330, 76] width 5 height 5
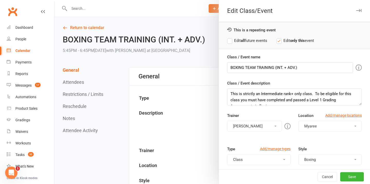
click at [240, 41] on label "Edit all future events" at bounding box center [247, 41] width 40 height 6
click at [251, 124] on button "[PERSON_NAME]" at bounding box center [254, 126] width 55 height 11
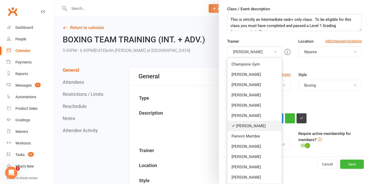
click at [249, 127] on link "[PERSON_NAME]" at bounding box center [254, 126] width 54 height 10
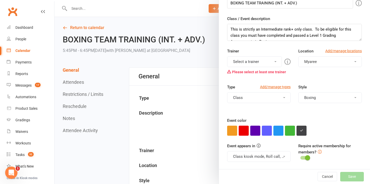
click at [241, 60] on button "Select a trainer" at bounding box center [254, 61] width 55 height 11
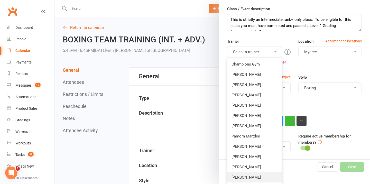
click at [246, 176] on link "[PERSON_NAME]" at bounding box center [254, 177] width 54 height 10
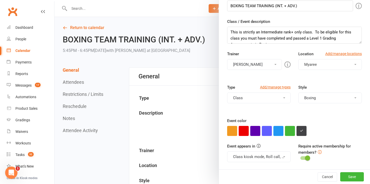
scroll to position [62, 0]
click at [353, 175] on button "Save" at bounding box center [352, 176] width 24 height 9
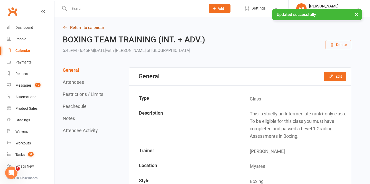
click at [90, 28] on link "Return to calendar" at bounding box center [207, 27] width 289 height 7
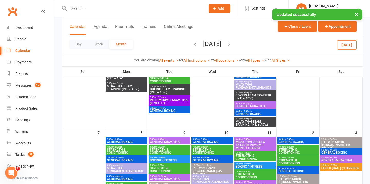
scroll to position [155, 0]
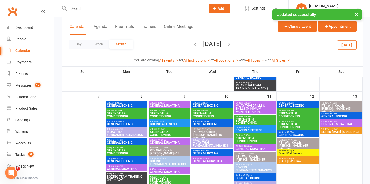
click at [157, 76] on span "GENERAL BOXING" at bounding box center [170, 74] width 40 height 3
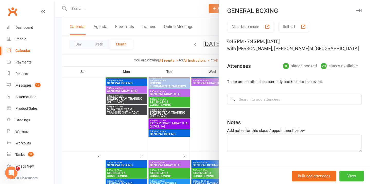
click at [346, 172] on button "View" at bounding box center [352, 176] width 24 height 11
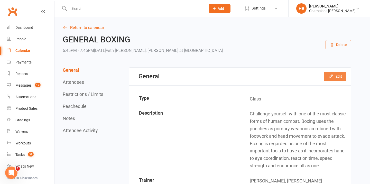
click at [331, 77] on icon "button" at bounding box center [330, 76] width 5 height 5
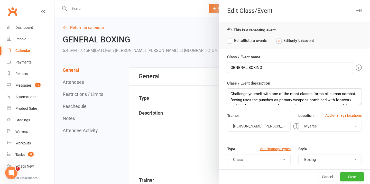
click at [227, 38] on label "Edit all future events" at bounding box center [247, 41] width 40 height 6
click at [260, 128] on button "[PERSON_NAME], [PERSON_NAME]" at bounding box center [258, 126] width 63 height 11
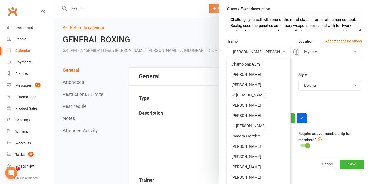
click at [257, 126] on link "[PERSON_NAME]" at bounding box center [258, 126] width 63 height 10
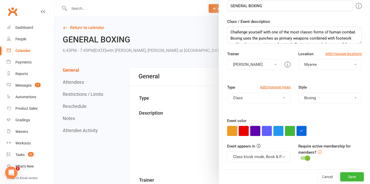
scroll to position [62, 0]
click at [251, 64] on button "[PERSON_NAME]" at bounding box center [254, 64] width 55 height 11
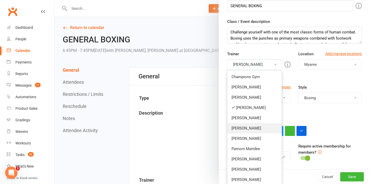
scroll to position [74, 0]
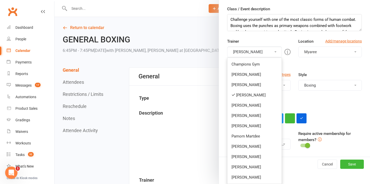
click at [250, 174] on link "[PERSON_NAME]" at bounding box center [254, 177] width 54 height 10
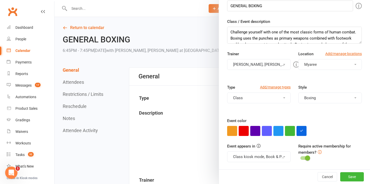
scroll to position [62, 0]
click at [359, 179] on button "Save" at bounding box center [352, 176] width 24 height 9
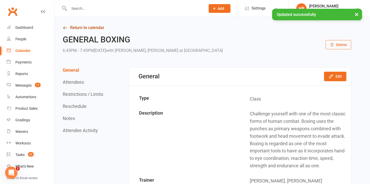
click at [93, 26] on link "Return to calendar" at bounding box center [207, 27] width 289 height 7
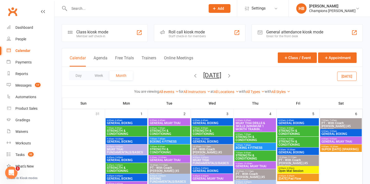
scroll to position [31, 0]
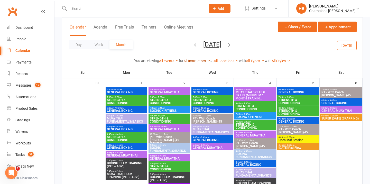
click at [184, 60] on link "All Instructors" at bounding box center [197, 61] width 27 height 4
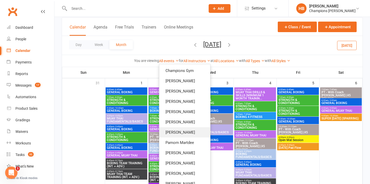
click at [178, 132] on link "[PERSON_NAME]" at bounding box center [184, 132] width 51 height 10
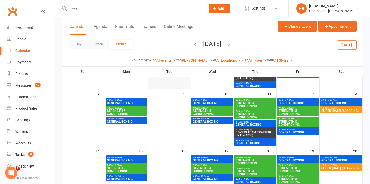
scroll to position [70, 0]
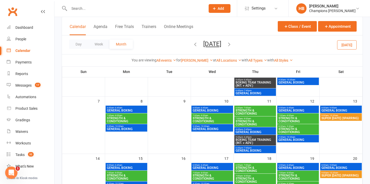
click at [196, 63] on div "You are viewing All events All events Empty events Full events Non-empty events…" at bounding box center [212, 60] width 301 height 12
click at [196, 60] on link "[PERSON_NAME]" at bounding box center [197, 60] width 32 height 4
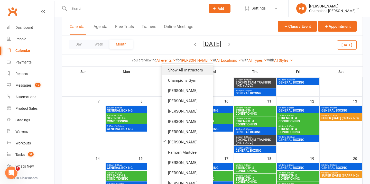
click at [192, 73] on link "Show All Instructors" at bounding box center [187, 70] width 51 height 10
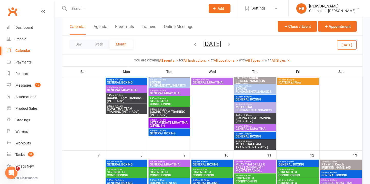
scroll to position [97, 0]
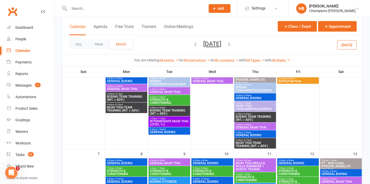
click at [245, 88] on span "BOXING FUNDAMENTALS/BASICS" at bounding box center [255, 89] width 40 height 6
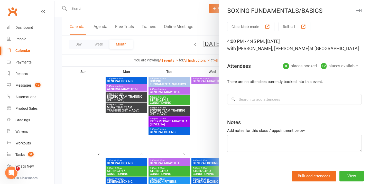
click at [359, 11] on icon "button" at bounding box center [358, 10] width 5 height 3
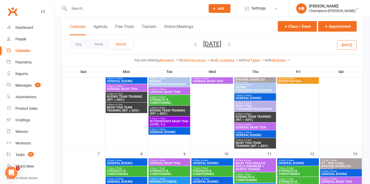
click at [250, 99] on span "GENERAL BOXING" at bounding box center [255, 98] width 40 height 3
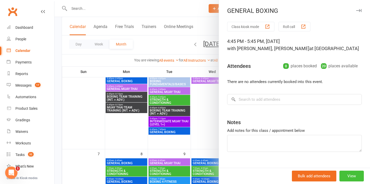
click at [351, 174] on button "View" at bounding box center [352, 176] width 24 height 11
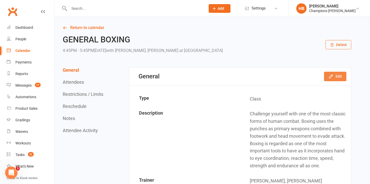
click at [327, 75] on button "Edit" at bounding box center [335, 76] width 22 height 9
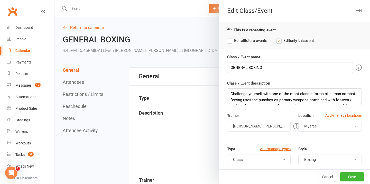
click at [240, 41] on label "Edit all future events" at bounding box center [247, 41] width 40 height 6
click at [248, 124] on button "[PERSON_NAME], [PERSON_NAME]" at bounding box center [258, 126] width 63 height 11
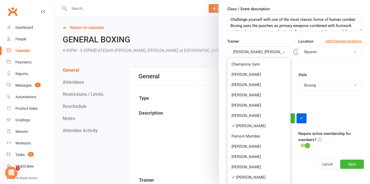
click at [243, 124] on link "[PERSON_NAME]" at bounding box center [258, 126] width 63 height 10
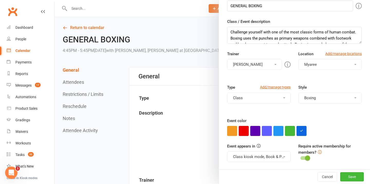
scroll to position [62, 0]
click at [353, 178] on button "Save" at bounding box center [352, 176] width 24 height 9
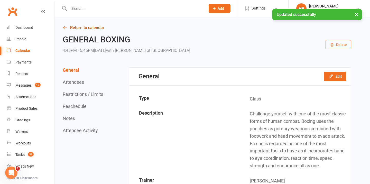
click at [81, 29] on link "Return to calendar" at bounding box center [207, 27] width 289 height 7
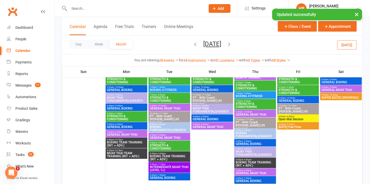
scroll to position [87, 0]
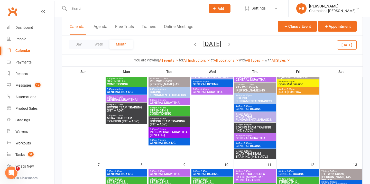
click at [253, 117] on span "MUAY THAI FUNDAMENTALS/BASICS" at bounding box center [255, 118] width 40 height 6
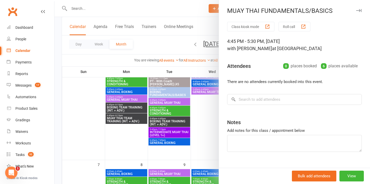
click at [361, 9] on icon "button" at bounding box center [358, 10] width 5 height 3
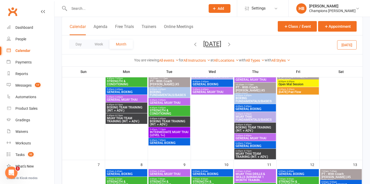
click at [258, 129] on span "BOXING TEAM TRAINING (INT. + ADV.)" at bounding box center [255, 129] width 40 height 6
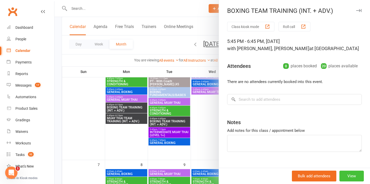
click at [345, 176] on button "View" at bounding box center [352, 176] width 24 height 11
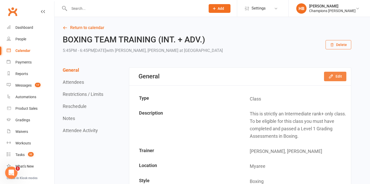
click at [338, 77] on button "Edit" at bounding box center [335, 76] width 22 height 9
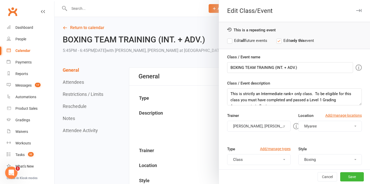
click at [229, 41] on label "Edit all future events" at bounding box center [247, 41] width 40 height 6
click at [250, 126] on button "[PERSON_NAME], [PERSON_NAME]" at bounding box center [258, 126] width 63 height 11
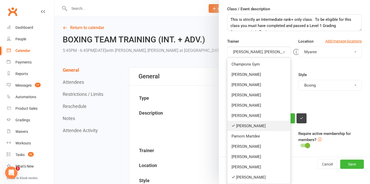
click at [247, 126] on link "[PERSON_NAME]" at bounding box center [258, 126] width 63 height 10
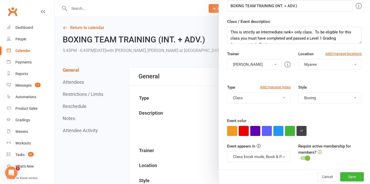
scroll to position [62, 0]
click at [358, 177] on button "Save" at bounding box center [352, 176] width 24 height 9
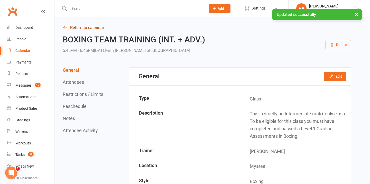
click at [93, 25] on link "Return to calendar" at bounding box center [207, 27] width 289 height 7
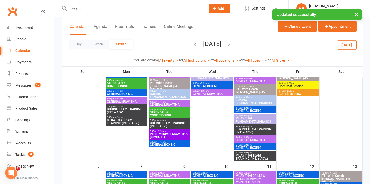
scroll to position [86, 0]
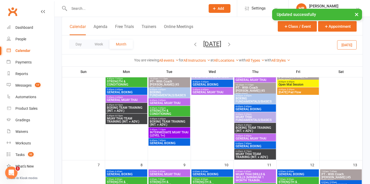
click at [250, 147] on span "GENERAL BOXING" at bounding box center [255, 146] width 40 height 3
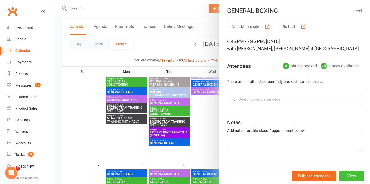
click at [351, 176] on button "View" at bounding box center [352, 176] width 24 height 11
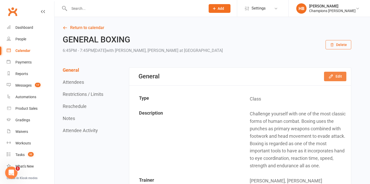
click at [330, 78] on icon "button" at bounding box center [330, 76] width 3 height 3
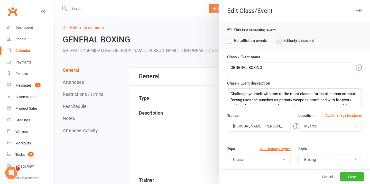
click at [233, 43] on label "Edit all future events" at bounding box center [247, 41] width 40 height 6
click at [259, 123] on button "[PERSON_NAME], [PERSON_NAME]" at bounding box center [258, 126] width 63 height 11
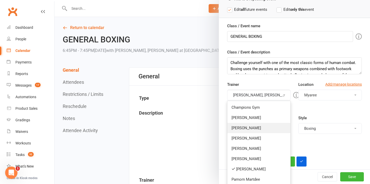
scroll to position [45, 0]
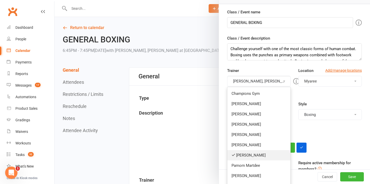
click at [250, 150] on link "[PERSON_NAME]" at bounding box center [258, 155] width 63 height 10
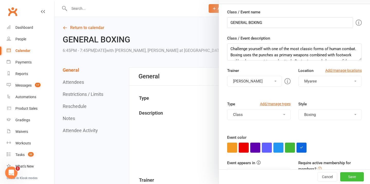
click at [352, 174] on button "Save" at bounding box center [352, 176] width 24 height 9
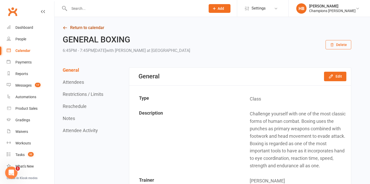
click at [89, 27] on link "Return to calendar" at bounding box center [207, 27] width 289 height 7
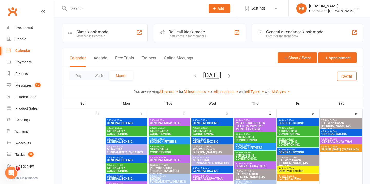
click at [343, 142] on span "GENERAL MUAY THAI" at bounding box center [341, 141] width 40 height 3
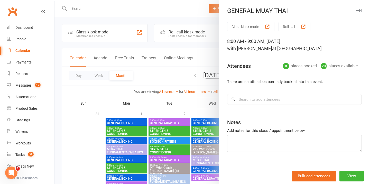
click at [356, 8] on button "button" at bounding box center [359, 10] width 6 height 6
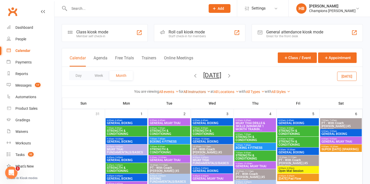
click at [185, 91] on link "All Instructors" at bounding box center [197, 92] width 27 height 4
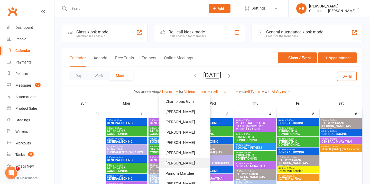
click at [180, 162] on link "[PERSON_NAME]" at bounding box center [184, 163] width 51 height 10
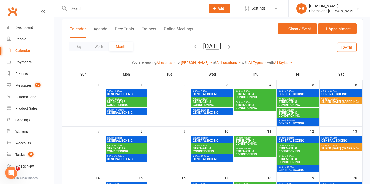
scroll to position [30, 0]
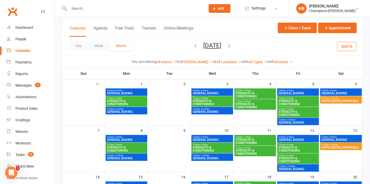
click at [161, 64] on div "All events All events Empty events Full events Non-empty events Non-full events…" at bounding box center [167, 62] width 20 height 6
click at [162, 61] on link "All events" at bounding box center [167, 62] width 20 height 4
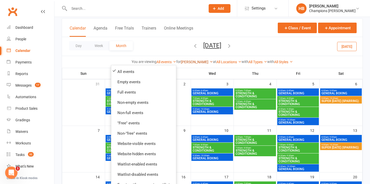
click at [197, 60] on link "[PERSON_NAME]" at bounding box center [197, 62] width 32 height 4
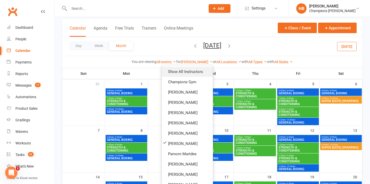
click at [189, 70] on link "Show All Instructors" at bounding box center [187, 72] width 51 height 10
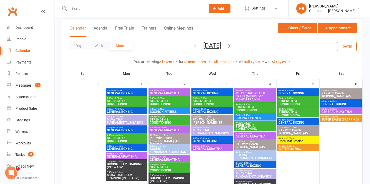
click at [121, 113] on span "GENERAL BOXING" at bounding box center [127, 111] width 40 height 3
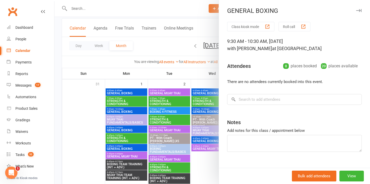
click at [359, 11] on icon "button" at bounding box center [358, 10] width 5 height 3
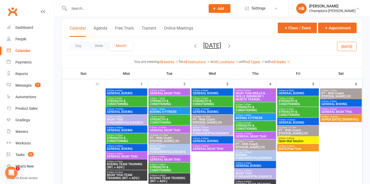
click at [175, 102] on span "STRENGTH & CONDITIONING" at bounding box center [170, 102] width 40 height 6
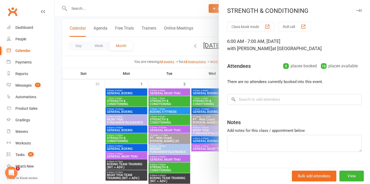
click at [360, 10] on icon "button" at bounding box center [358, 10] width 5 height 3
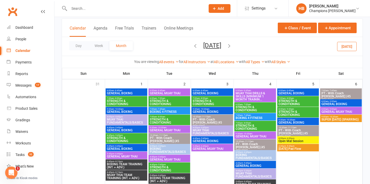
click at [193, 46] on icon "button" at bounding box center [196, 46] width 6 height 6
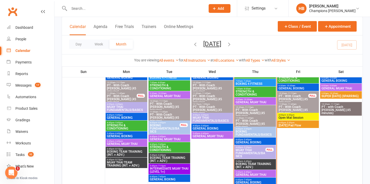
scroll to position [352, 0]
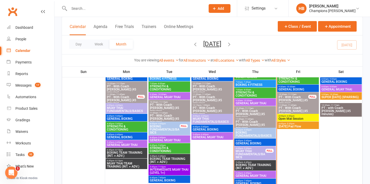
click at [163, 95] on div "9:30am - 10:30am GENERAL [PERSON_NAME]" at bounding box center [170, 95] width 42 height 7
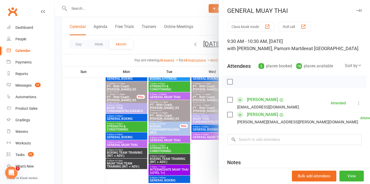
click at [162, 113] on div at bounding box center [212, 92] width 316 height 184
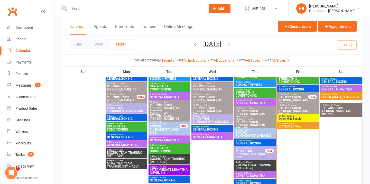
click at [162, 113] on div at bounding box center [212, 92] width 316 height 184
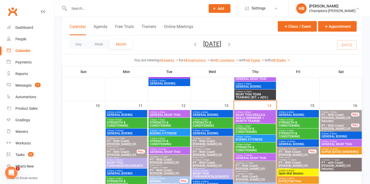
click at [162, 113] on span "- 6:45am" at bounding box center [161, 112] width 8 height 2
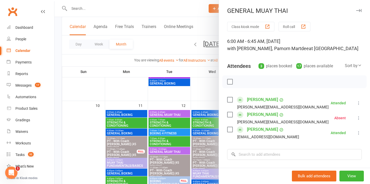
click at [358, 10] on icon "button" at bounding box center [358, 10] width 5 height 3
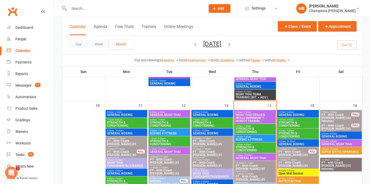
click at [232, 43] on icon "button" at bounding box center [229, 44] width 6 height 6
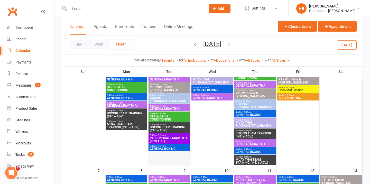
scroll to position [20, 0]
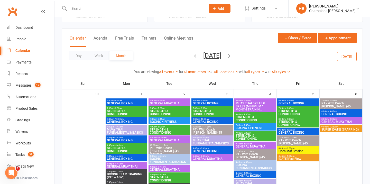
click at [165, 101] on span "6:00am - 6:45am" at bounding box center [170, 100] width 40 height 2
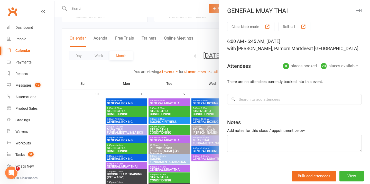
click at [358, 10] on icon "button" at bounding box center [358, 10] width 5 height 3
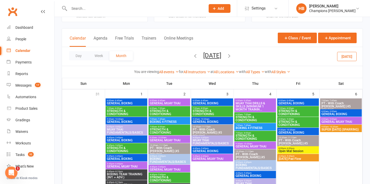
click at [174, 120] on span "BOXING 4 FITNESS" at bounding box center [170, 121] width 40 height 3
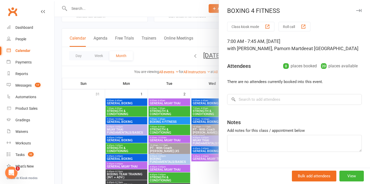
click at [359, 11] on icon "button" at bounding box center [358, 10] width 5 height 3
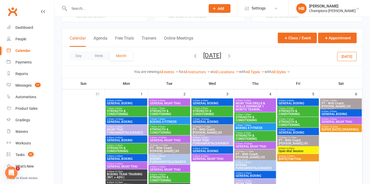
click at [176, 102] on span "GENERAL MUAY THAI" at bounding box center [170, 103] width 40 height 3
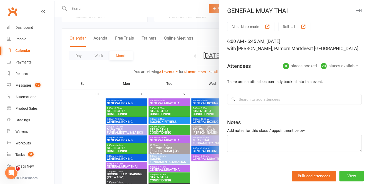
click at [352, 172] on button "View" at bounding box center [352, 176] width 24 height 11
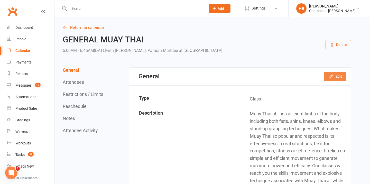
click at [340, 76] on button "Edit" at bounding box center [335, 76] width 22 height 9
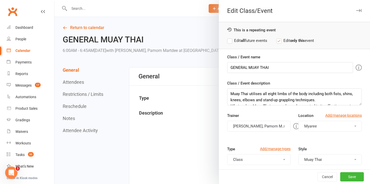
click at [244, 42] on strong "all" at bounding box center [243, 40] width 4 height 5
click at [256, 126] on button "[PERSON_NAME], Pamorn Martdee" at bounding box center [258, 126] width 63 height 11
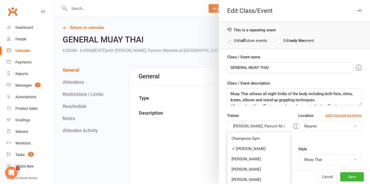
click at [249, 147] on link "[PERSON_NAME]" at bounding box center [258, 149] width 63 height 10
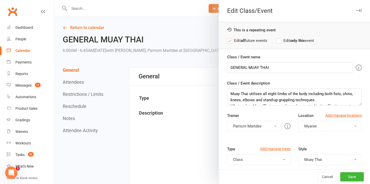
click at [251, 127] on button "Pamorn Martdee" at bounding box center [254, 126] width 55 height 11
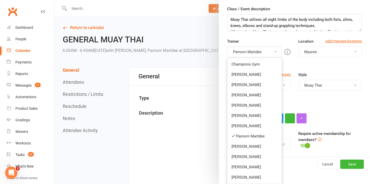
click at [250, 136] on link "Pamorn Martdee" at bounding box center [254, 136] width 54 height 10
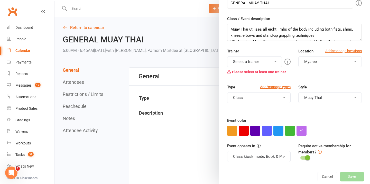
scroll to position [65, 0]
click at [249, 62] on button "Select a trainer" at bounding box center [254, 61] width 55 height 11
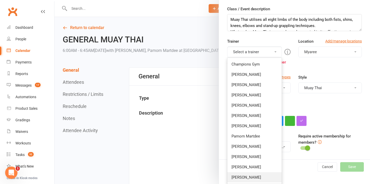
click at [254, 175] on link "[PERSON_NAME]" at bounding box center [254, 177] width 54 height 10
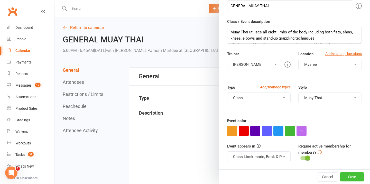
click at [353, 175] on button "Save" at bounding box center [352, 176] width 24 height 9
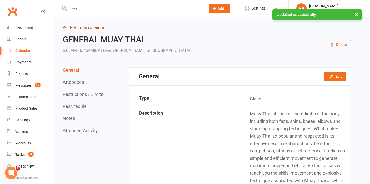
click at [86, 28] on link "Return to calendar" at bounding box center [207, 27] width 289 height 7
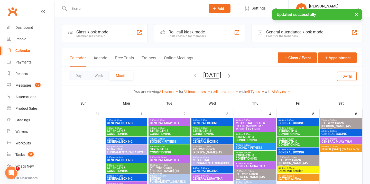
click at [162, 141] on span "BOXING 4 FITNESS" at bounding box center [170, 141] width 40 height 3
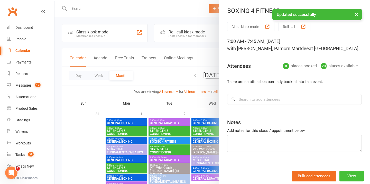
click at [359, 176] on button "View" at bounding box center [352, 176] width 24 height 11
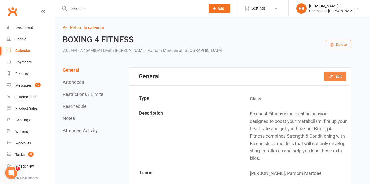
click at [330, 77] on icon "button" at bounding box center [330, 76] width 3 height 3
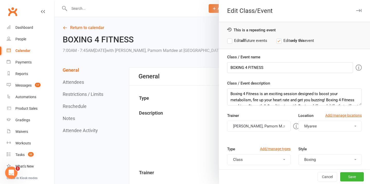
click at [255, 128] on button "[PERSON_NAME], Pamorn Martdee" at bounding box center [258, 126] width 63 height 11
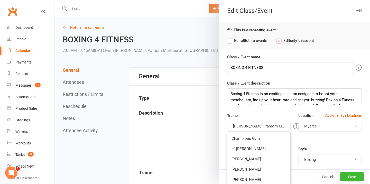
click at [248, 145] on link "[PERSON_NAME]" at bounding box center [258, 149] width 63 height 10
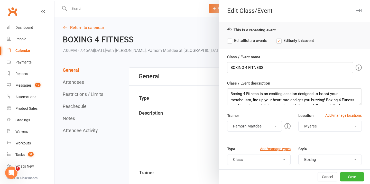
click at [248, 128] on button "Pamorn Martdee" at bounding box center [254, 126] width 55 height 11
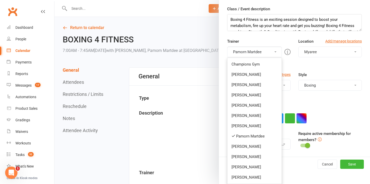
click at [249, 137] on link "Pamorn Martdee" at bounding box center [254, 136] width 54 height 10
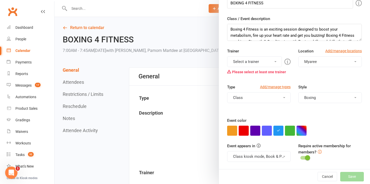
click at [251, 61] on button "Select a trainer" at bounding box center [254, 61] width 55 height 11
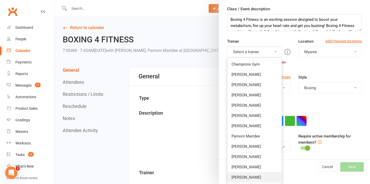
click at [244, 178] on link "[PERSON_NAME]" at bounding box center [254, 177] width 54 height 10
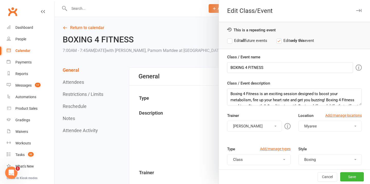
click at [238, 40] on label "Edit all future events" at bounding box center [247, 41] width 40 height 6
click at [355, 180] on button "Save" at bounding box center [352, 176] width 24 height 9
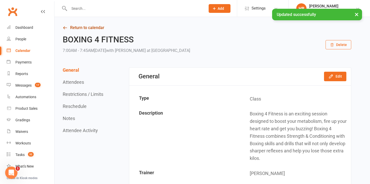
click at [92, 27] on link "Return to calendar" at bounding box center [207, 27] width 289 height 7
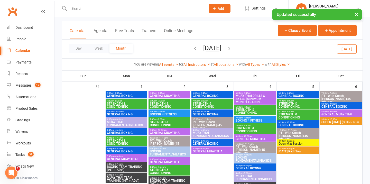
scroll to position [29, 0]
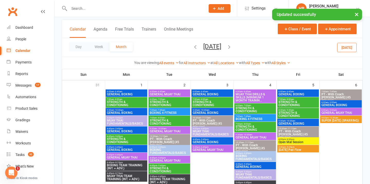
click at [156, 131] on span "GENERAL MUAY THAI" at bounding box center [170, 131] width 40 height 3
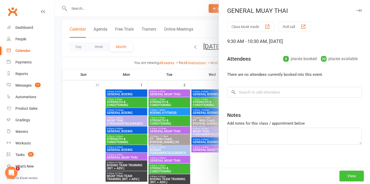
click at [350, 174] on button "View" at bounding box center [352, 176] width 24 height 11
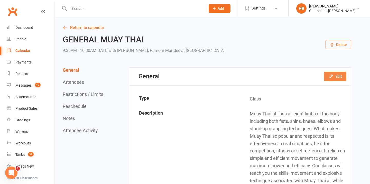
click at [341, 76] on button "Edit" at bounding box center [335, 76] width 22 height 9
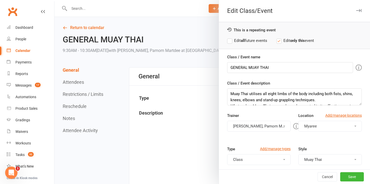
click at [237, 41] on label "Edit all future events" at bounding box center [247, 41] width 40 height 6
click at [257, 124] on button "[PERSON_NAME], Pamorn Martdee" at bounding box center [258, 126] width 63 height 11
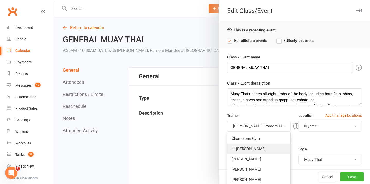
click at [250, 147] on link "[PERSON_NAME]" at bounding box center [258, 149] width 63 height 10
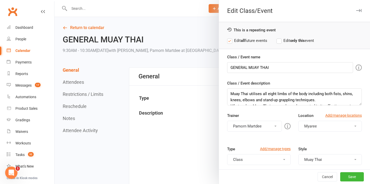
click at [252, 127] on button "Pamorn Martdee" at bounding box center [254, 126] width 55 height 11
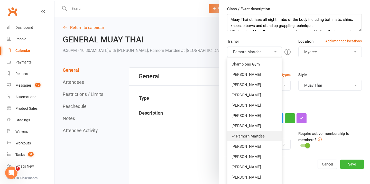
click at [248, 137] on link "Pamorn Martdee" at bounding box center [254, 136] width 54 height 10
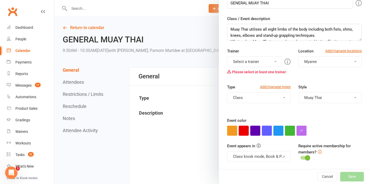
scroll to position [65, 0]
click at [250, 61] on button "Select a trainer" at bounding box center [254, 61] width 55 height 11
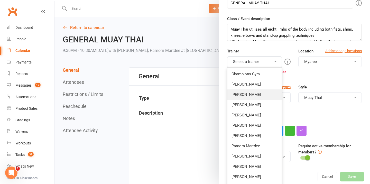
scroll to position [74, 0]
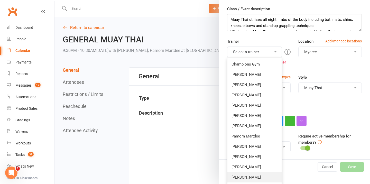
click at [249, 176] on link "[PERSON_NAME]" at bounding box center [254, 177] width 54 height 10
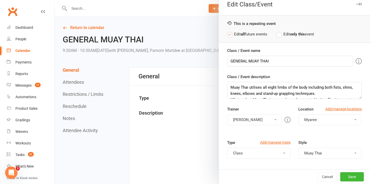
scroll to position [0, 0]
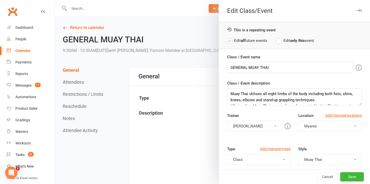
click at [351, 171] on div "Cancel Save" at bounding box center [294, 176] width 151 height 15
click at [352, 175] on button "Save" at bounding box center [352, 176] width 24 height 9
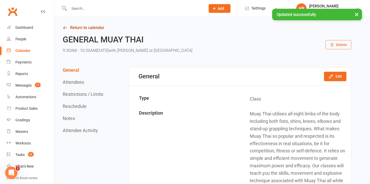
click at [92, 27] on link "Return to calendar" at bounding box center [207, 27] width 289 height 7
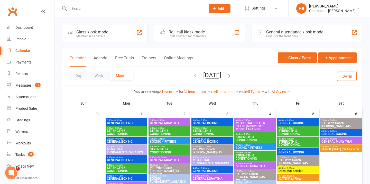
click at [254, 129] on span "MUAY THAI DRILLS & SKILLS (MINIMUM 1 MONTH TRAININ..." at bounding box center [255, 126] width 40 height 9
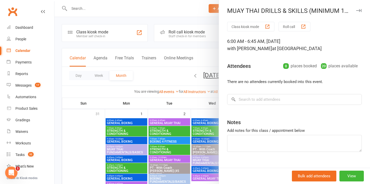
click at [359, 9] on icon "button" at bounding box center [358, 10] width 5 height 3
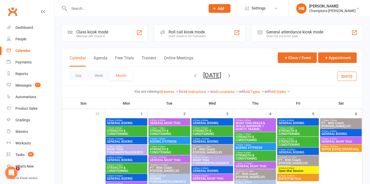
click at [244, 149] on span "BOXING 4 FITNESS" at bounding box center [255, 147] width 40 height 3
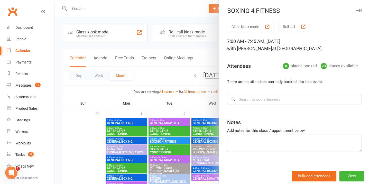
click at [358, 9] on icon "button" at bounding box center [358, 10] width 5 height 3
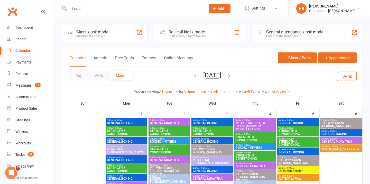
click at [252, 168] on span "GENERAL MUAY THAI" at bounding box center [255, 166] width 40 height 3
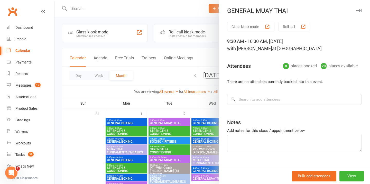
click at [354, 12] on div "GENERAL MUAY THAI" at bounding box center [294, 10] width 151 height 7
click at [357, 10] on icon "button" at bounding box center [358, 10] width 5 height 3
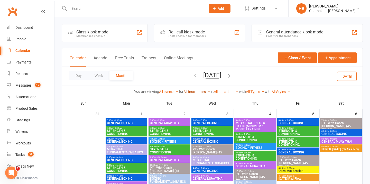
click at [192, 89] on div "All Instructors Champions Gym [PERSON_NAME] Tuna [PERSON_NAME] [PERSON_NAME] [P…" at bounding box center [197, 92] width 27 height 6
click at [192, 90] on link "All Instructors" at bounding box center [197, 92] width 27 height 4
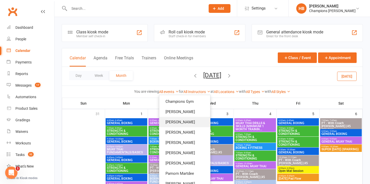
scroll to position [36, 0]
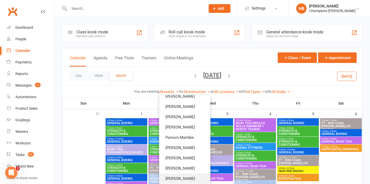
click at [179, 176] on link "[PERSON_NAME]" at bounding box center [184, 178] width 51 height 10
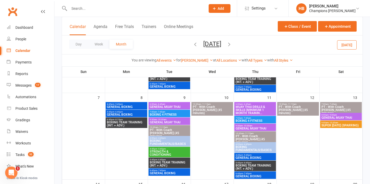
scroll to position [103, 0]
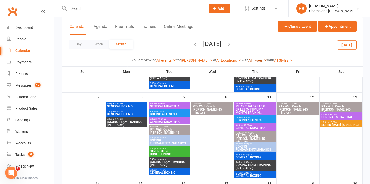
click at [253, 60] on link "All Types" at bounding box center [258, 60] width 19 height 4
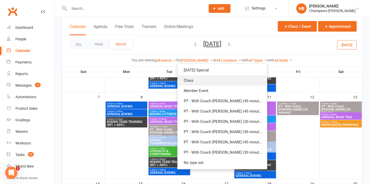
click at [226, 79] on link "Class" at bounding box center [222, 80] width 89 height 10
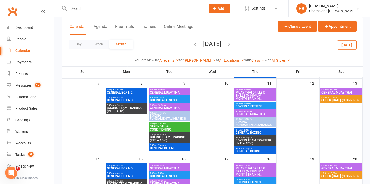
scroll to position [104, 0]
